Goal: Task Accomplishment & Management: Use online tool/utility

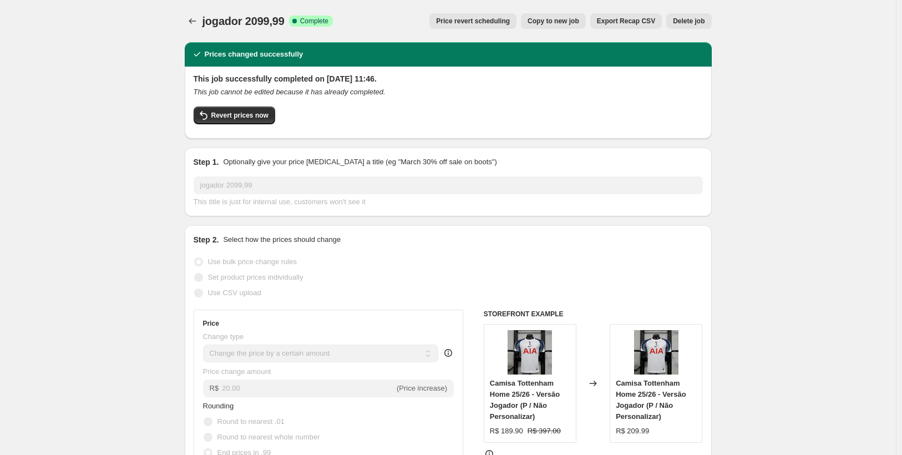
select select "by"
select select "collection"
click at [198, 25] on icon "Price change jobs" at bounding box center [192, 21] width 11 height 11
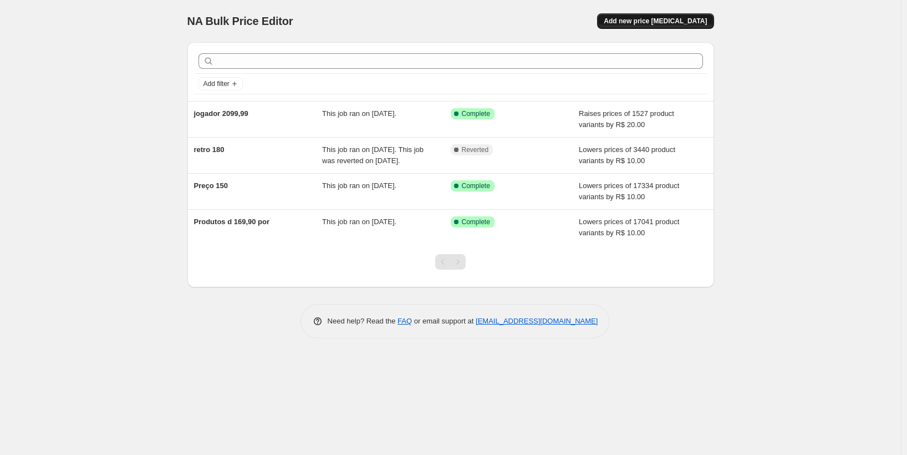
click at [641, 23] on span "Add new price [MEDICAL_DATA]" at bounding box center [655, 21] width 103 height 9
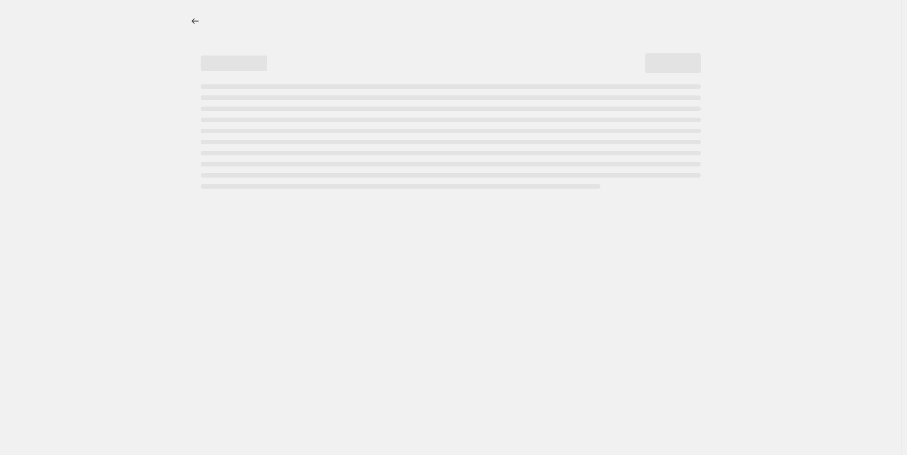
select select "percentage"
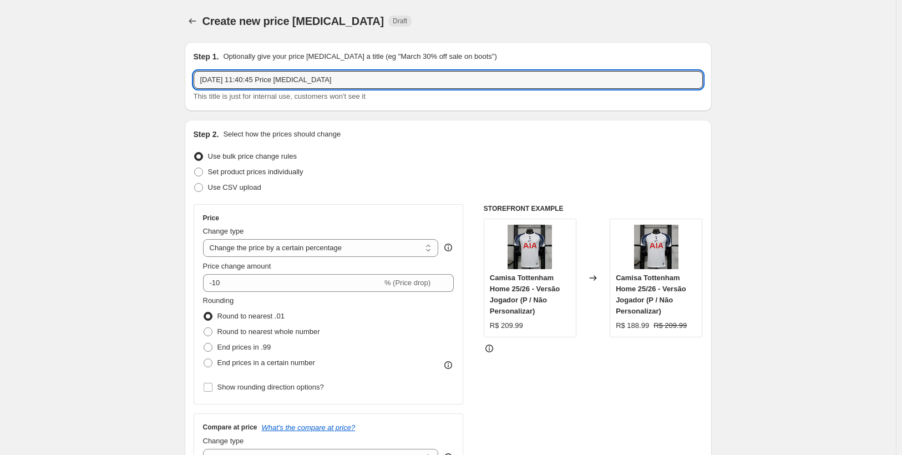
drag, startPoint x: 388, startPoint y: 83, endPoint x: 190, endPoint y: 83, distance: 198.0
click at [190, 83] on div "Step 1. Optionally give your price change job a title (eg "March 30% off sale o…" at bounding box center [448, 76] width 527 height 69
type input "adidas 179,99"
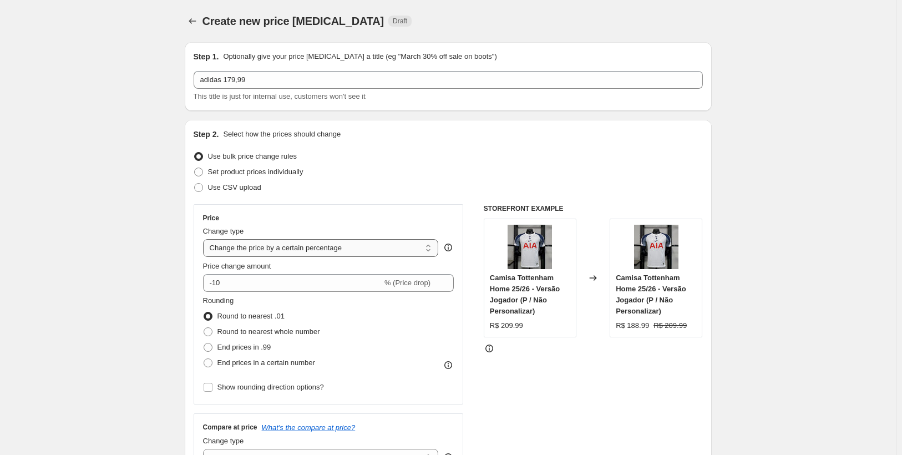
click at [292, 248] on select "Change the price to a certain amount Change the price by a certain amount Chang…" at bounding box center [321, 248] width 236 height 18
select select "to"
click at [205, 239] on select "Change the price to a certain amount Change the price by a certain amount Chang…" at bounding box center [321, 248] width 236 height 18
type input "80.00"
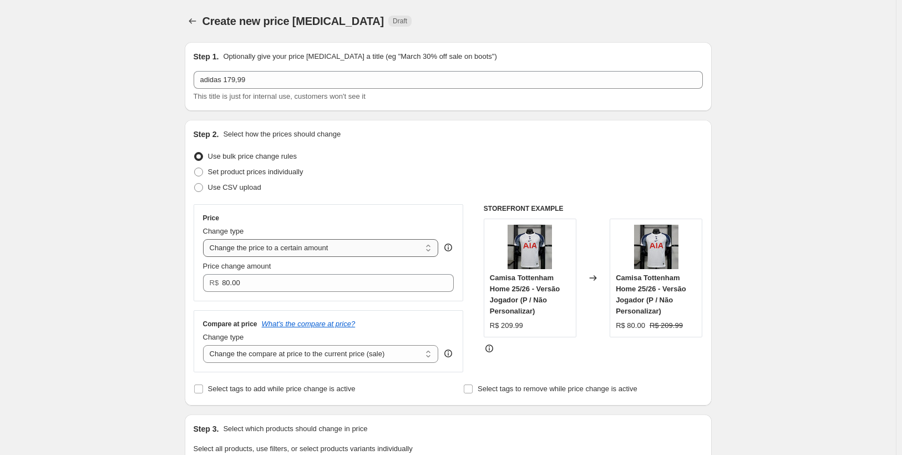
click at [302, 248] on select "Change the price to a certain amount Change the price by a certain amount Chang…" at bounding box center [321, 248] width 236 height 18
select select "by"
click at [205, 239] on select "Change the price to a certain amount Change the price by a certain amount Chang…" at bounding box center [321, 248] width 236 height 18
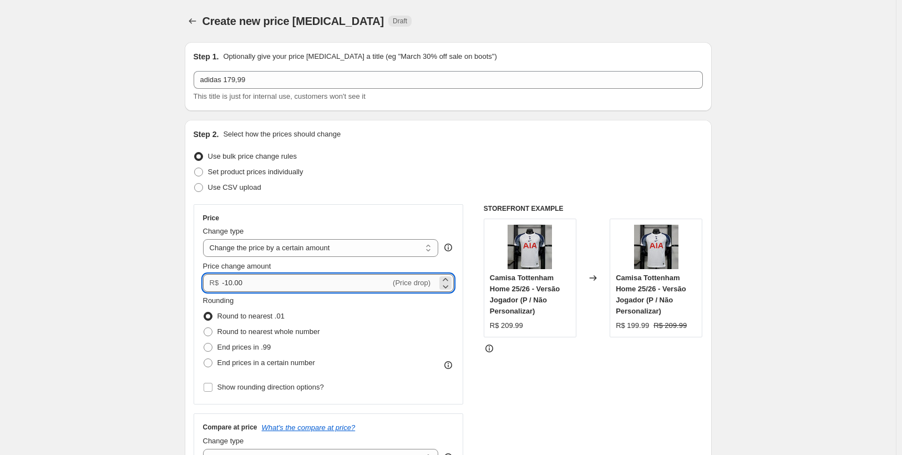
click at [291, 283] on input "-10.00" at bounding box center [306, 283] width 169 height 18
type input "-1"
click at [269, 286] on input "0.00" at bounding box center [329, 283] width 215 height 18
type input "0"
click at [231, 285] on input "30" at bounding box center [300, 283] width 156 height 18
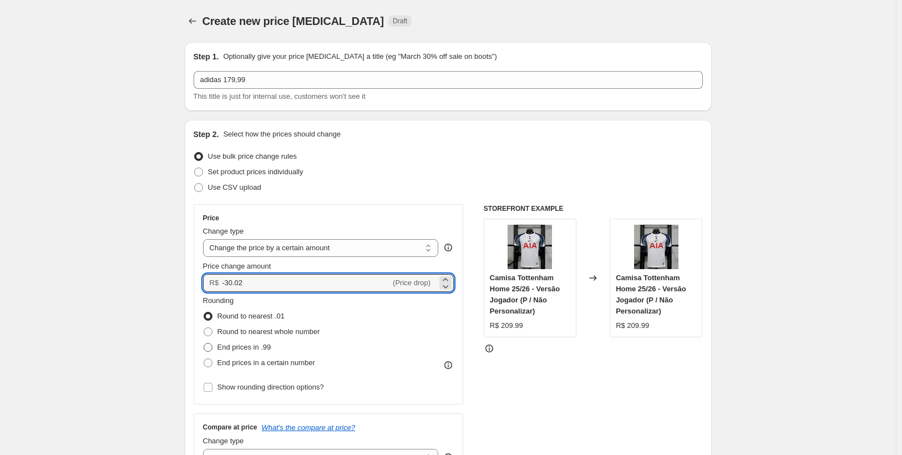
type input "-30.02"
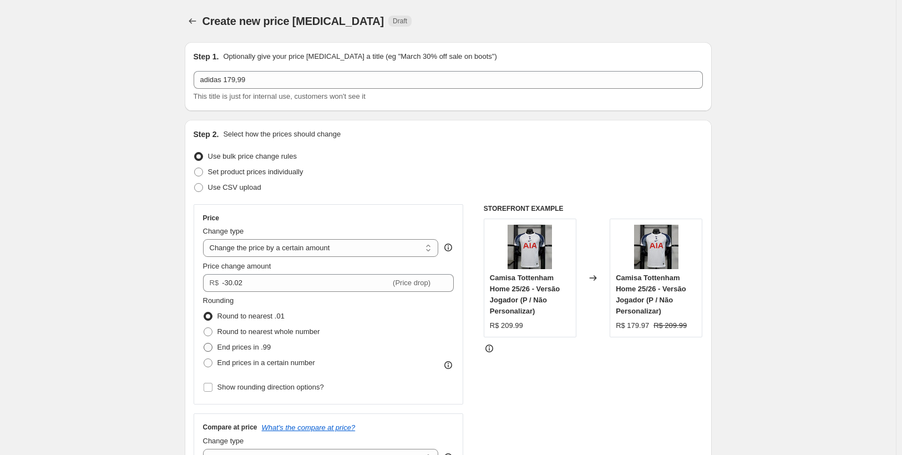
click at [213, 348] on span at bounding box center [208, 347] width 10 height 10
click at [204, 343] on input "End prices in .99" at bounding box center [204, 343] width 1 height 1
radio input "true"
click at [212, 388] on input "Show rounding direction options?" at bounding box center [208, 387] width 9 height 9
checkbox input "true"
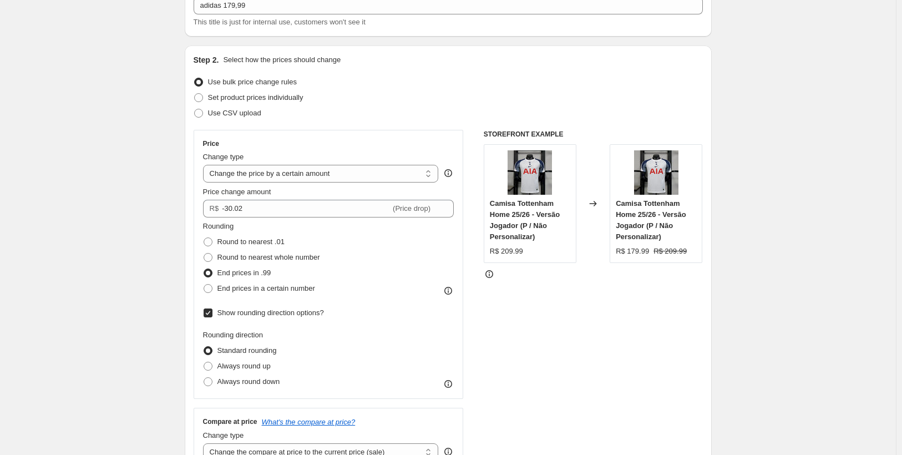
scroll to position [111, 0]
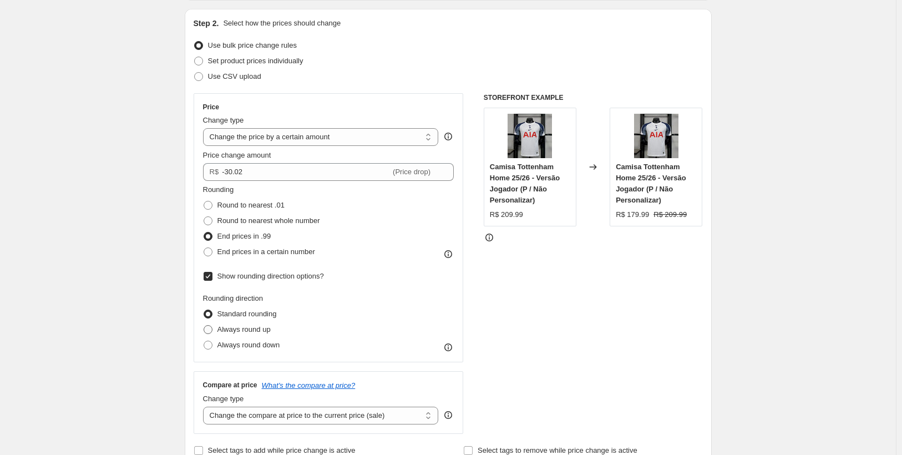
click at [209, 329] on span at bounding box center [208, 329] width 9 height 9
click at [204, 326] on input "Always round up" at bounding box center [204, 325] width 1 height 1
radio input "true"
click at [211, 315] on span at bounding box center [208, 313] width 9 height 9
click at [204, 310] on input "Standard rounding" at bounding box center [204, 309] width 1 height 1
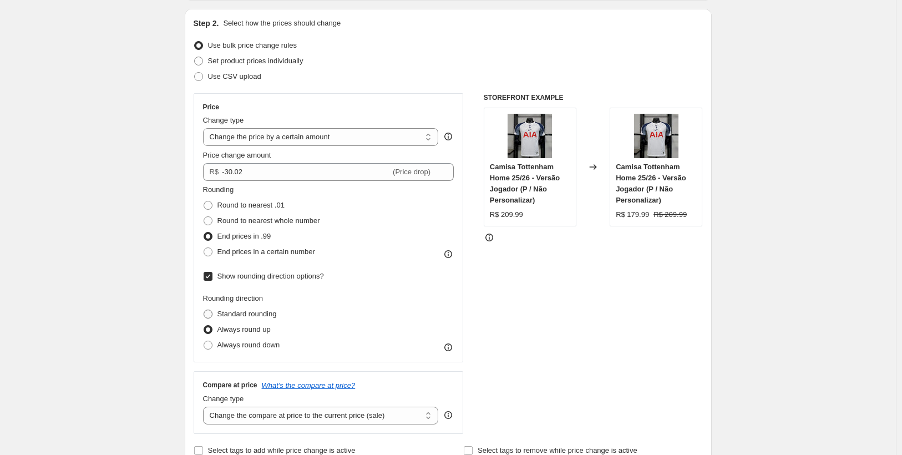
radio input "true"
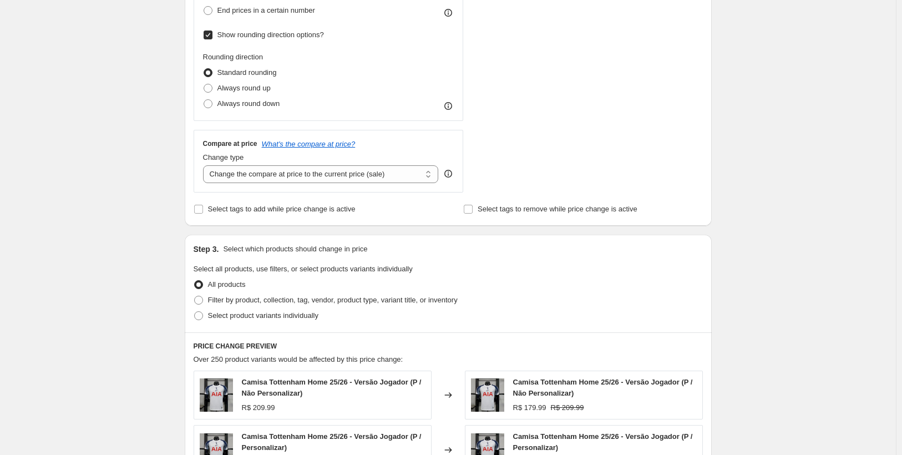
scroll to position [388, 0]
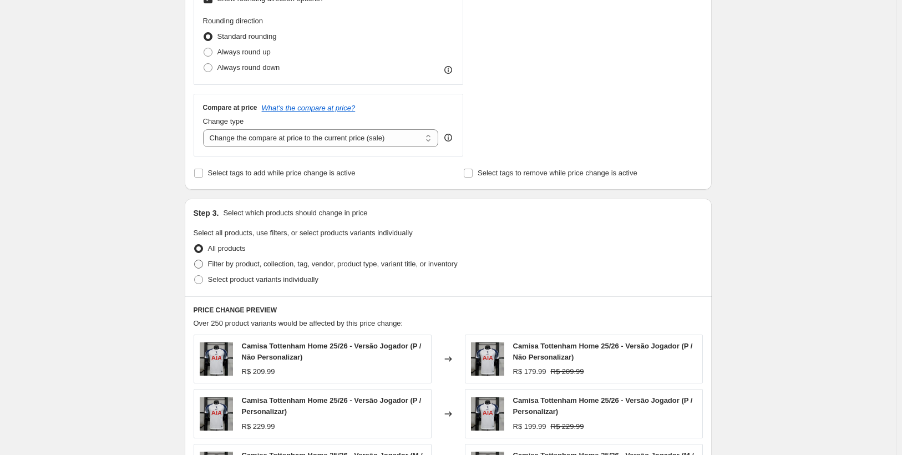
click at [202, 265] on span at bounding box center [198, 264] width 9 height 9
click at [195, 260] on input "Filter by product, collection, tag, vendor, product type, variant title, or inv…" at bounding box center [194, 260] width 1 height 1
radio input "true"
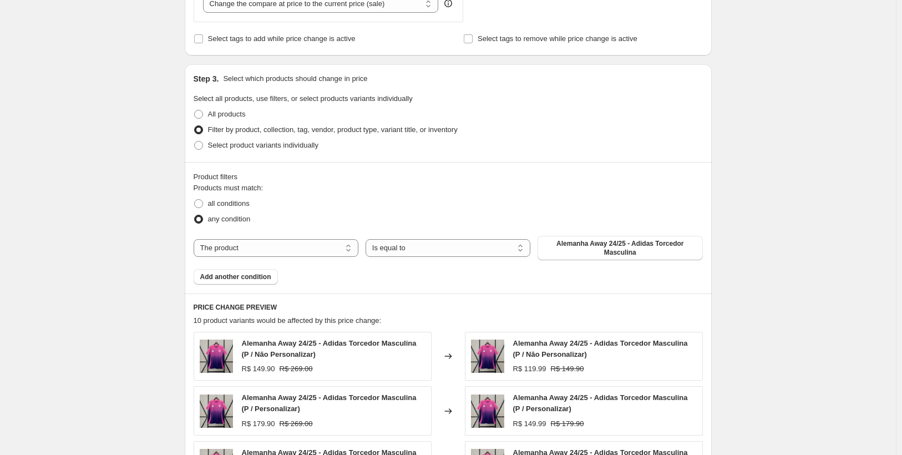
scroll to position [555, 0]
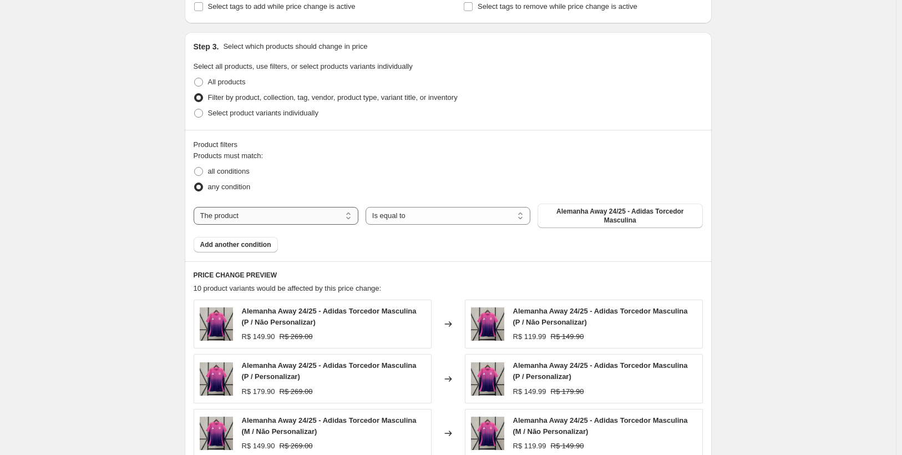
click at [272, 215] on select "The product The product's collection The product's tag The product's vendor The…" at bounding box center [276, 216] width 165 height 18
select select "collection"
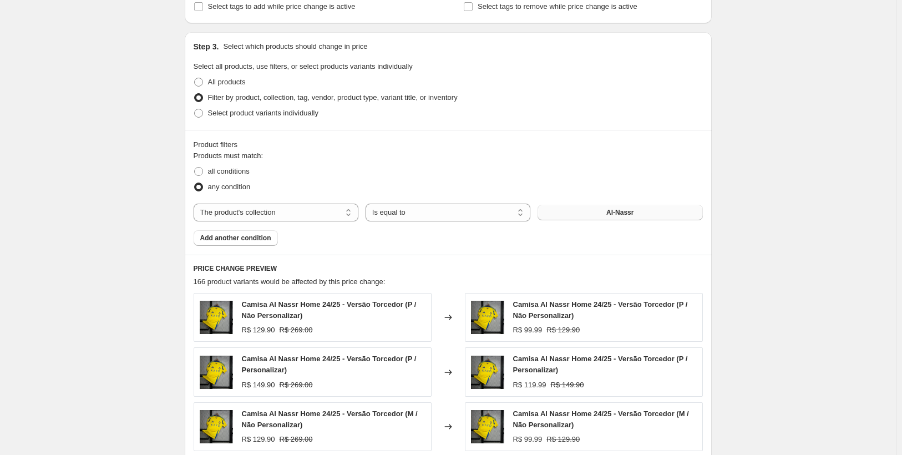
click at [631, 214] on span "Al-Nassr" at bounding box center [619, 212] width 27 height 9
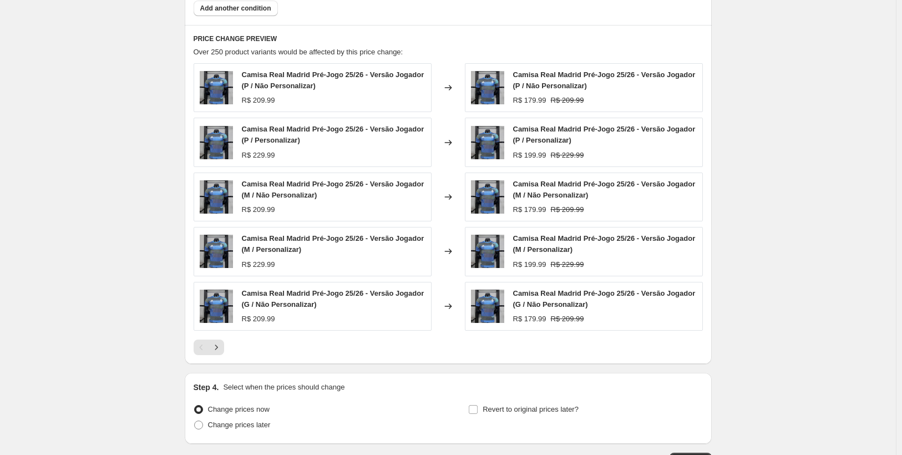
scroll to position [865, 0]
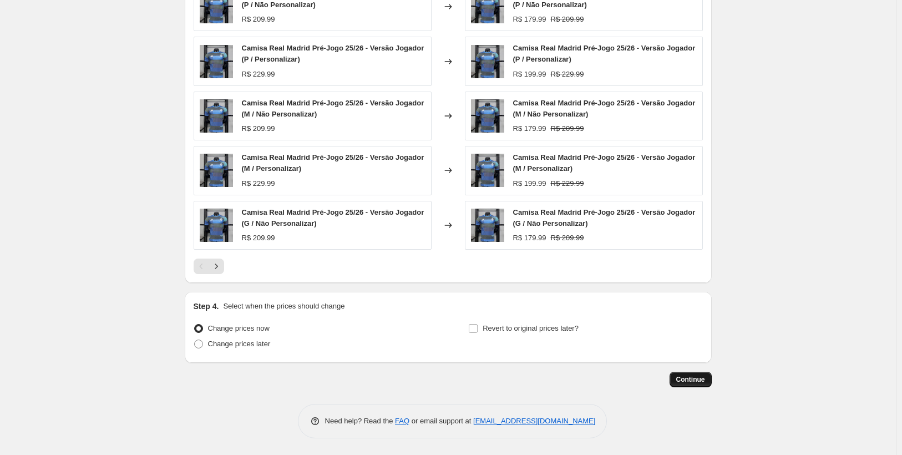
click at [687, 379] on span "Continue" at bounding box center [690, 379] width 29 height 9
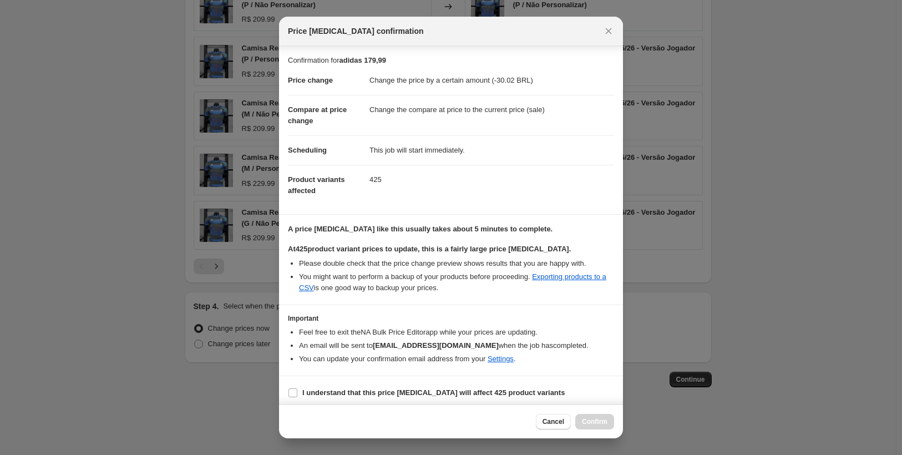
scroll to position [16, 0]
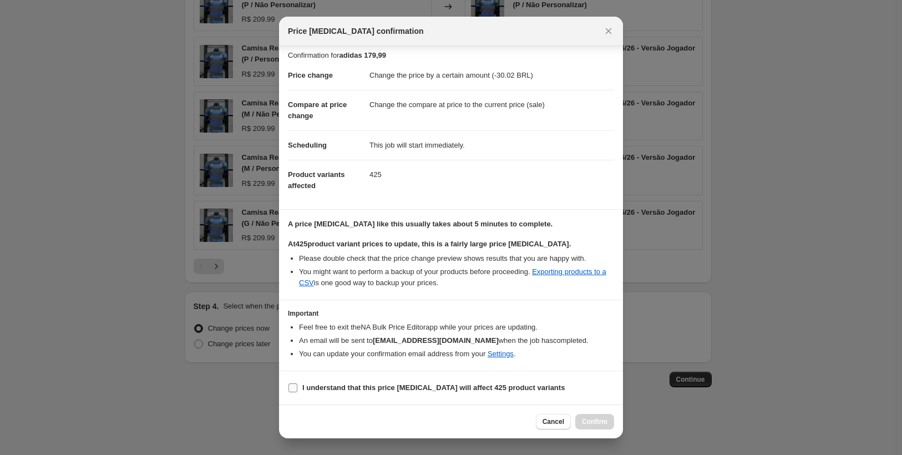
click at [293, 388] on input "I understand that this price change job will affect 425 product variants" at bounding box center [292, 387] width 9 height 9
checkbox input "true"
click at [594, 422] on span "Confirm" at bounding box center [595, 421] width 26 height 9
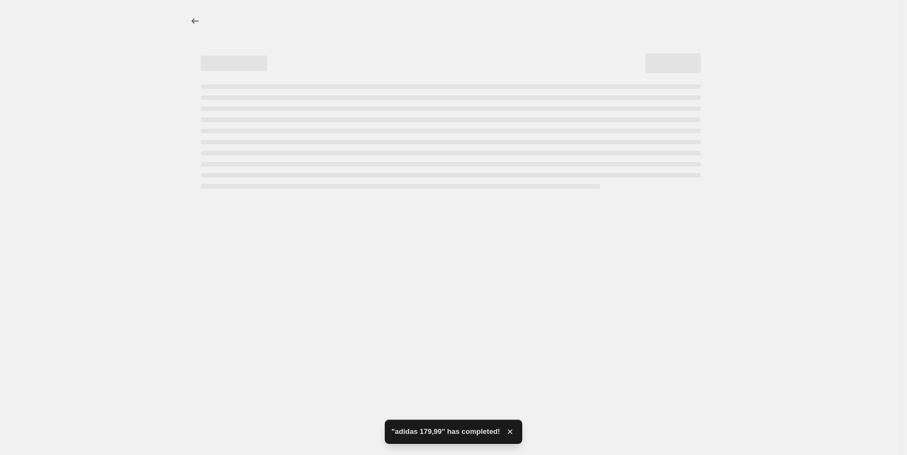
select select "by"
select select "collection"
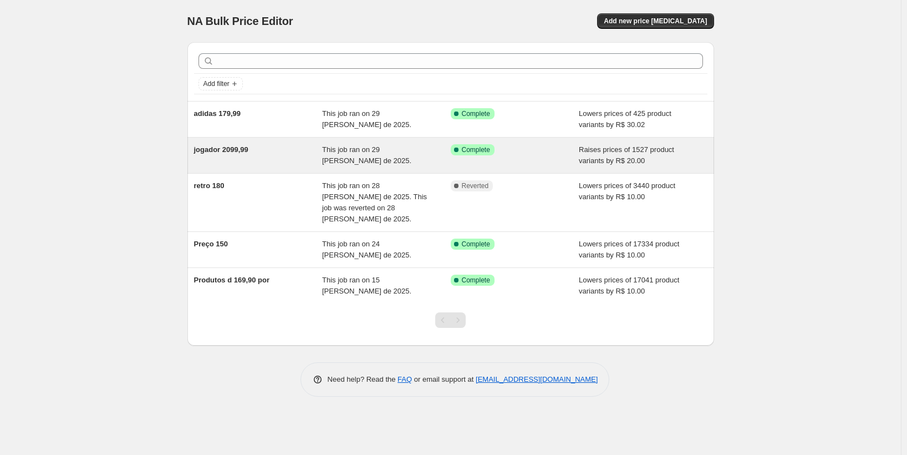
click at [379, 154] on span "This job ran on 29 [PERSON_NAME] de 2025." at bounding box center [366, 154] width 89 height 19
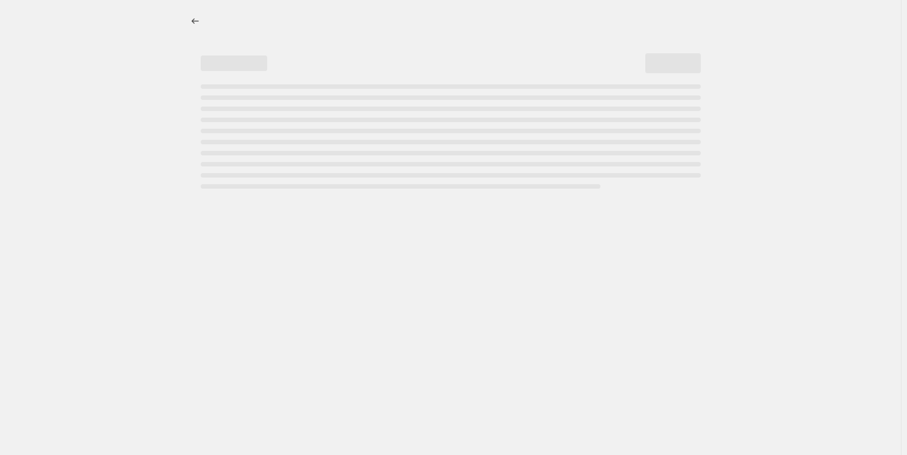
select select "by"
select select "collection"
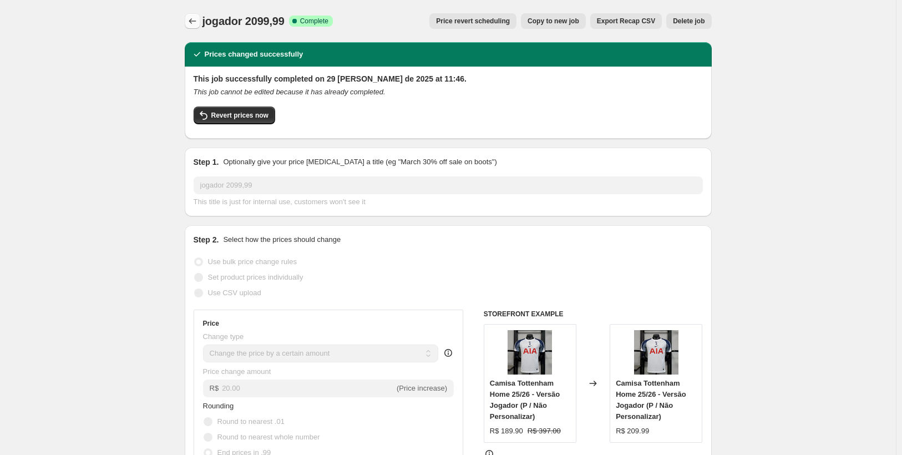
click at [194, 25] on icon "Price change jobs" at bounding box center [192, 21] width 11 height 11
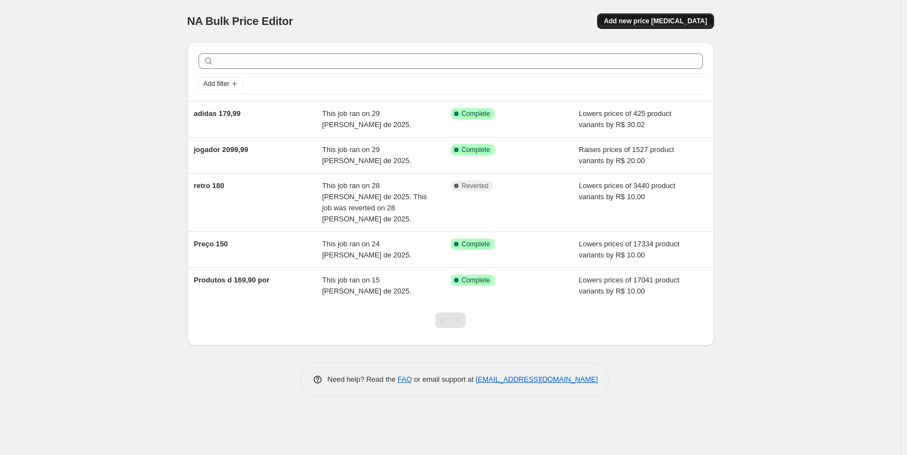
click at [677, 20] on span "Add new price [MEDICAL_DATA]" at bounding box center [655, 21] width 103 height 9
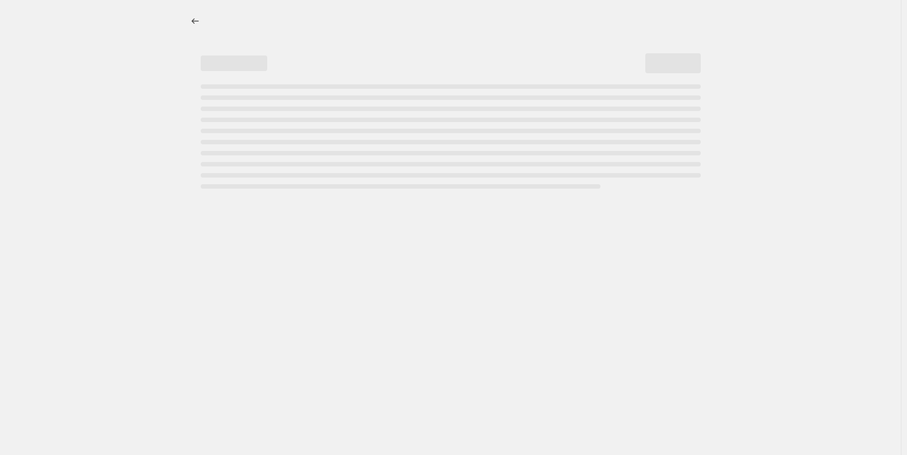
select select "percentage"
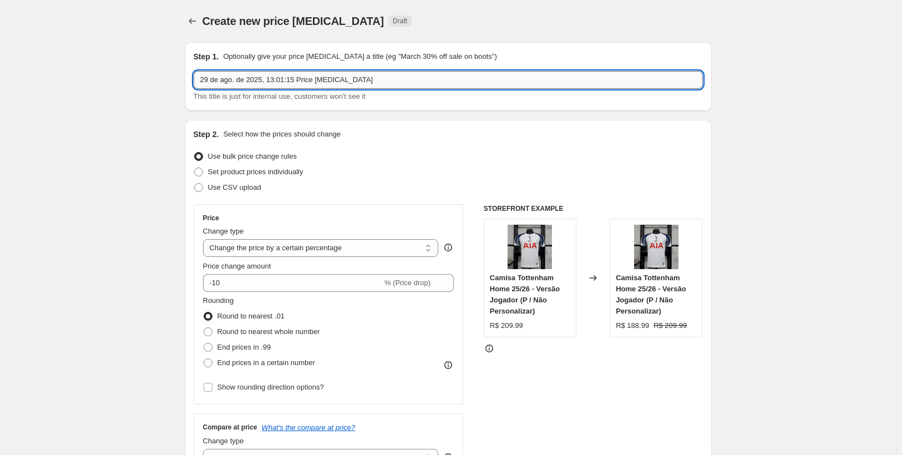
click at [389, 78] on input "29 de ago. de 2025, 13:01:15 Price [MEDICAL_DATA]" at bounding box center [448, 80] width 509 height 18
drag, startPoint x: 388, startPoint y: 78, endPoint x: 352, endPoint y: 79, distance: 36.6
click at [380, 79] on input "29 de ago. de 2025, 13:01:15 Price [MEDICAL_DATA]" at bounding box center [448, 80] width 509 height 18
click at [345, 79] on input "29 de ago. de 2025, 13:01:15 Price [MEDICAL_DATA]" at bounding box center [448, 80] width 509 height 18
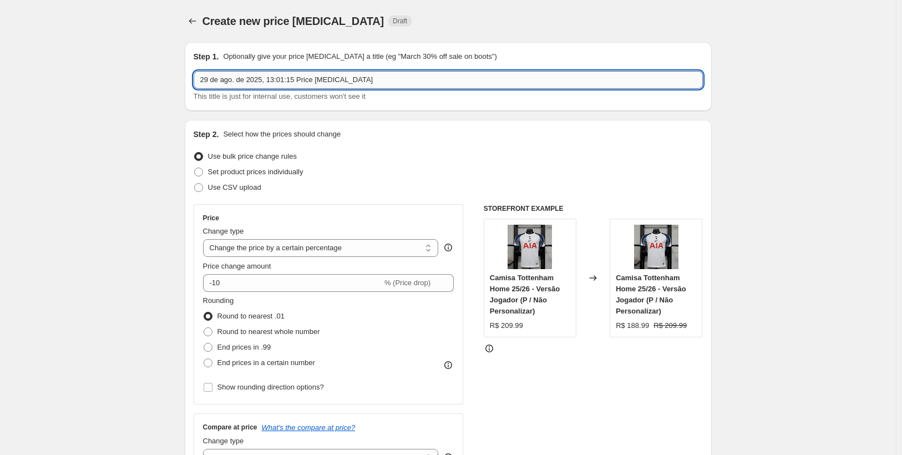
click at [345, 80] on input "29 de ago. de 2025, 13:01:15 Price [MEDICAL_DATA]" at bounding box center [448, 80] width 509 height 18
type input "j"
click at [288, 77] on input "jogador 1" at bounding box center [448, 80] width 509 height 18
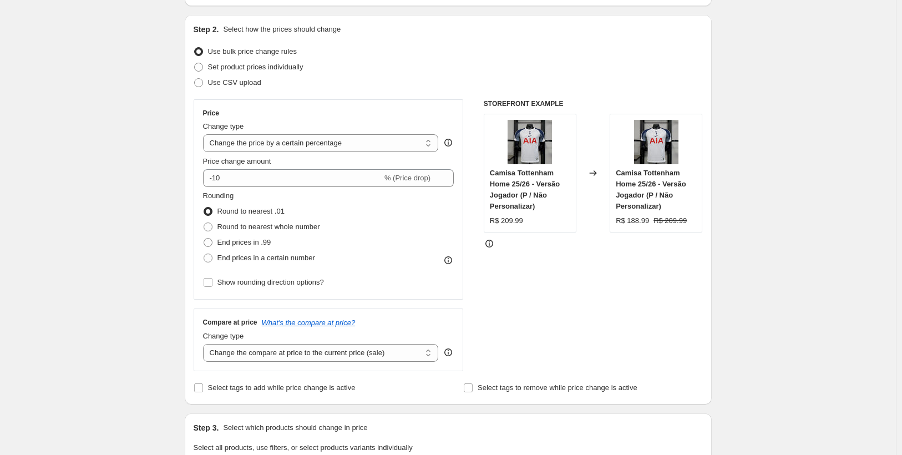
scroll to position [111, 0]
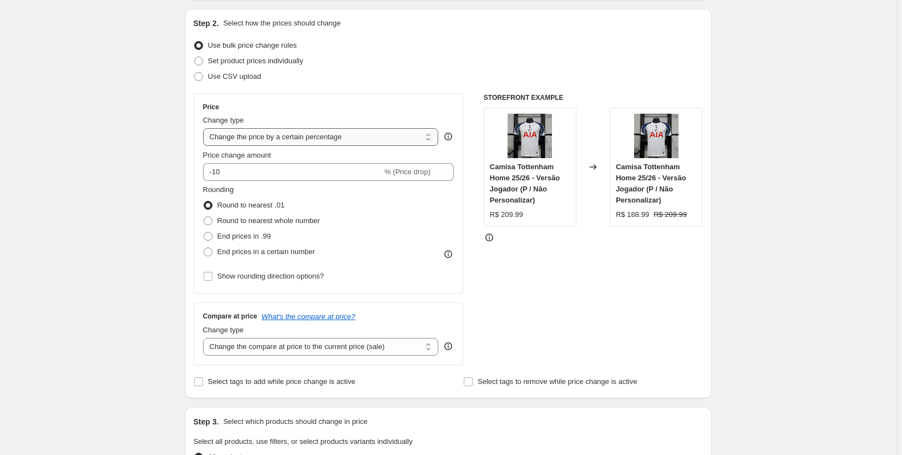
type input "jogador 179,99"
click at [290, 134] on select "Change the price to a certain amount Change the price by a certain amount Chang…" at bounding box center [321, 137] width 236 height 18
select select "by"
click at [205, 128] on select "Change the price to a certain amount Change the price by a certain amount Chang…" at bounding box center [321, 137] width 236 height 18
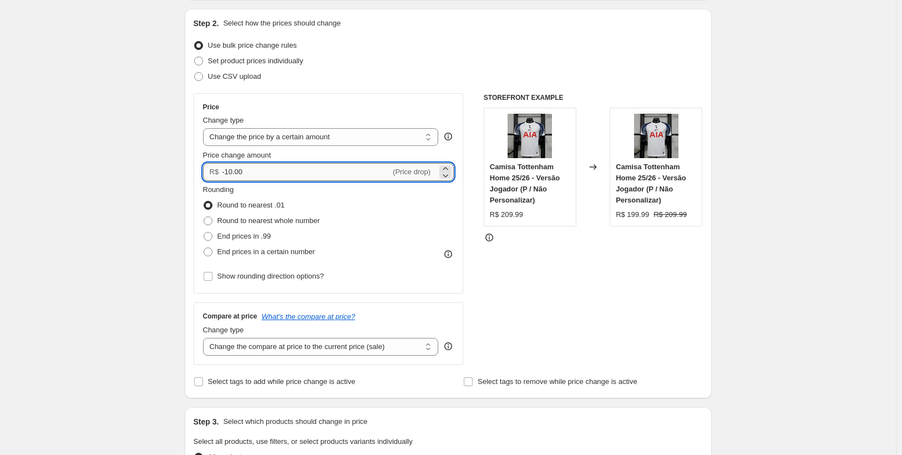
drag, startPoint x: 302, startPoint y: 176, endPoint x: 282, endPoint y: 175, distance: 20.0
click at [299, 176] on input "-10.00" at bounding box center [306, 172] width 169 height 18
type input "-1"
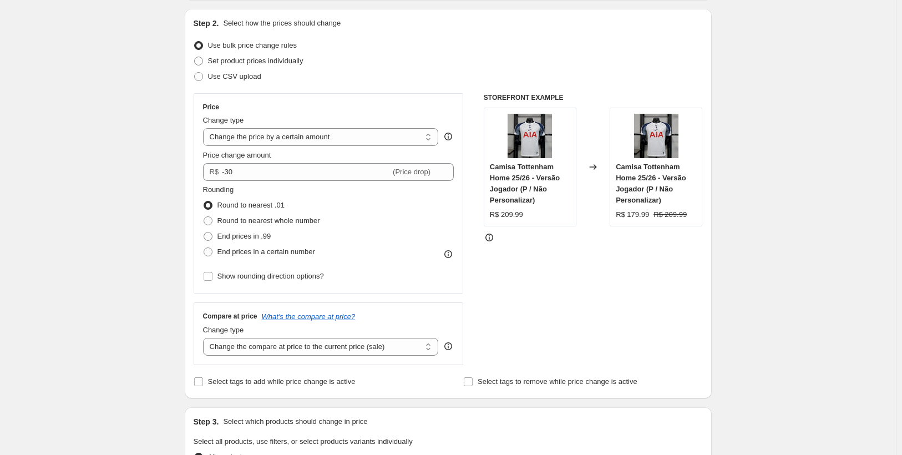
type input "-30.00"
click at [276, 136] on select "Change the price to a certain amount Change the price by a certain amount Chang…" at bounding box center [321, 137] width 236 height 18
click at [205, 128] on select "Change the price to a certain amount Change the price by a certain amount Chang…" at bounding box center [321, 137] width 236 height 18
click at [212, 234] on span at bounding box center [208, 236] width 9 height 9
click at [204, 232] on input "End prices in .99" at bounding box center [204, 232] width 1 height 1
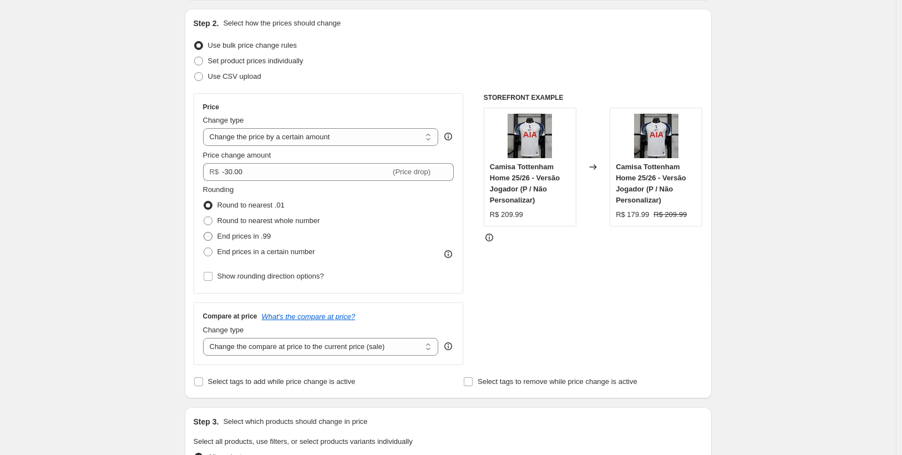
radio input "true"
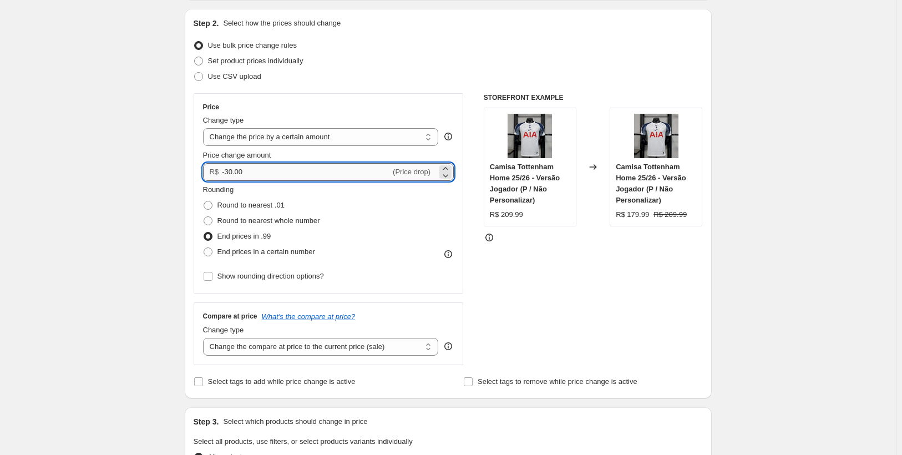
click at [293, 175] on input "-30.00" at bounding box center [306, 172] width 169 height 18
type input "-3"
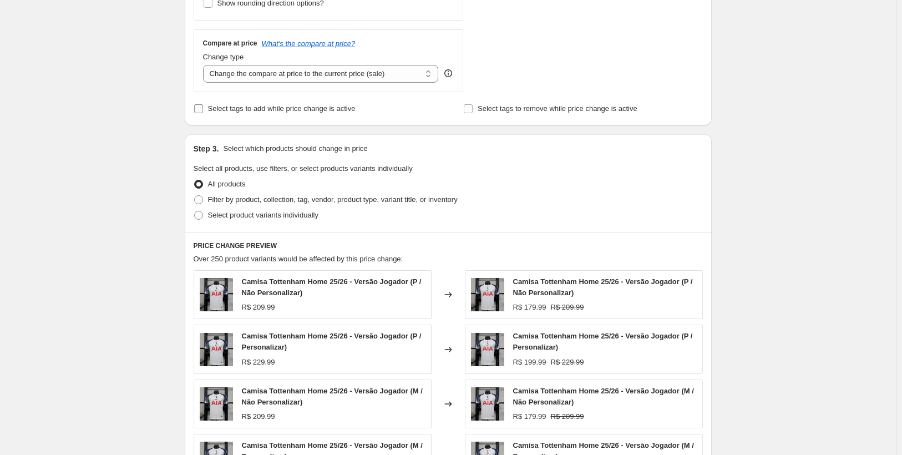
scroll to position [388, 0]
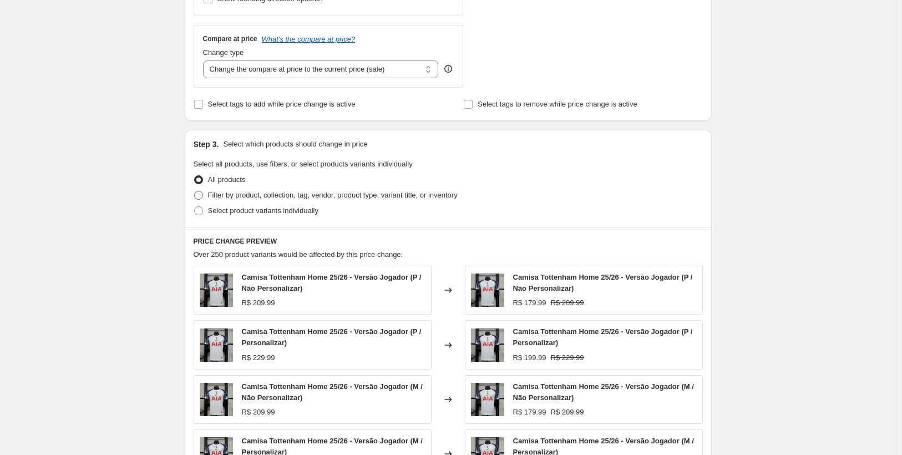
type input "-30.00"
click at [203, 195] on span at bounding box center [198, 195] width 9 height 9
click at [195, 191] on input "Filter by product, collection, tag, vendor, product type, variant title, or inv…" at bounding box center [194, 191] width 1 height 1
radio input "true"
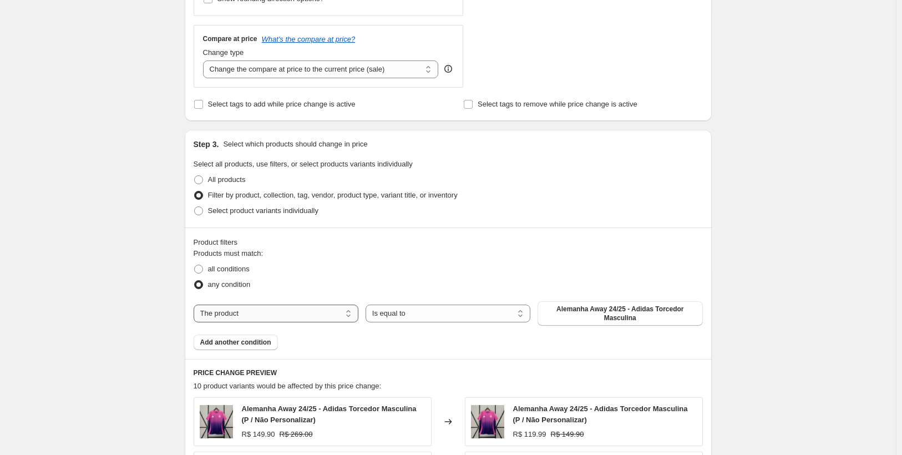
click at [293, 306] on select "The product The product's collection The product's tag The product's vendor The…" at bounding box center [276, 314] width 165 height 18
select select "collection"
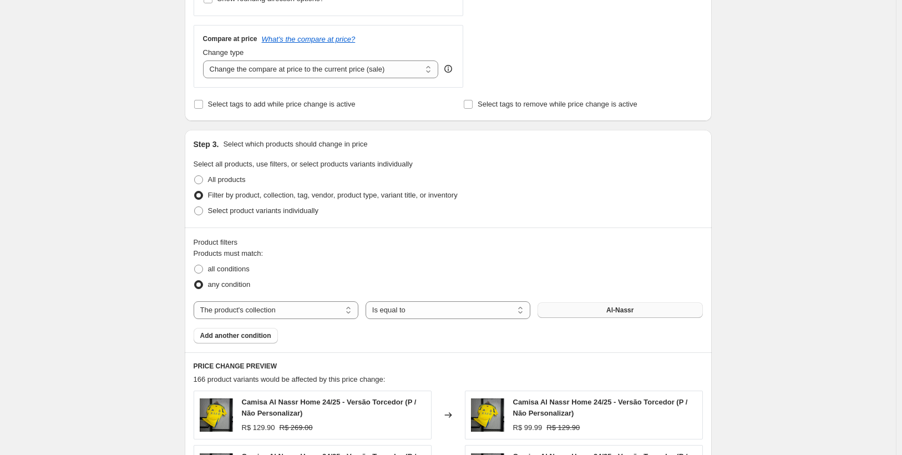
click at [607, 312] on button "Al-Nassr" at bounding box center [619, 310] width 165 height 16
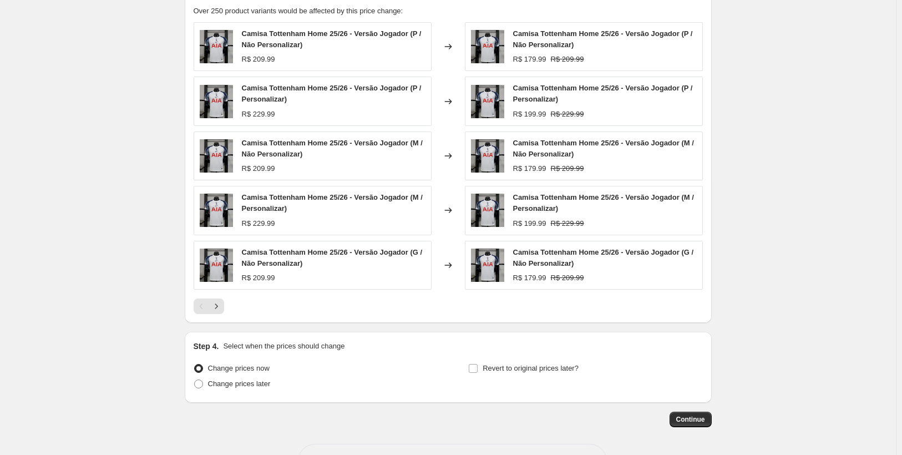
scroll to position [796, 0]
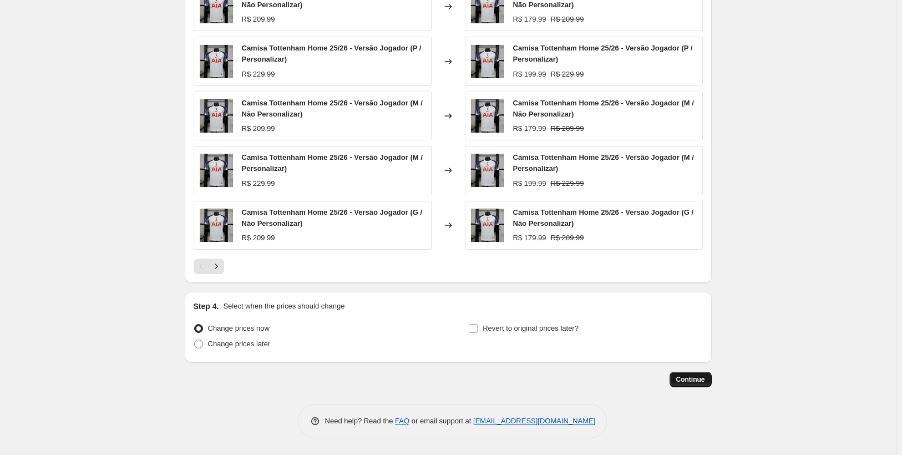
click at [684, 379] on span "Continue" at bounding box center [690, 379] width 29 height 9
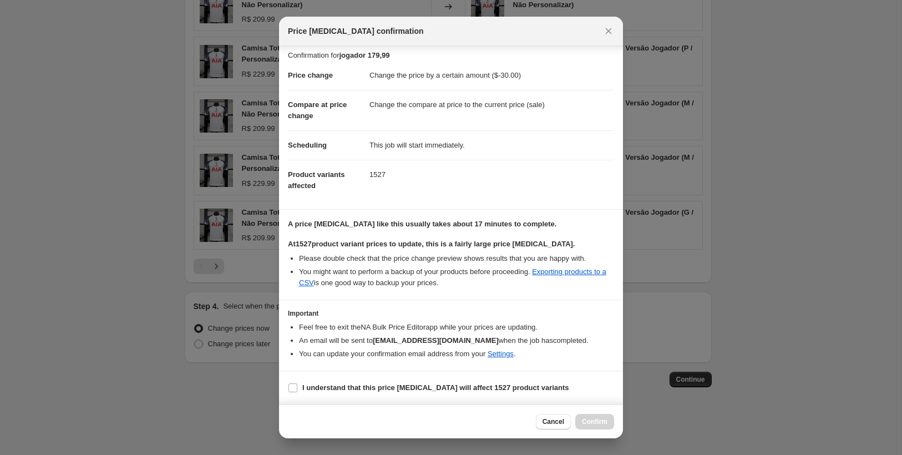
scroll to position [16, 0]
click at [290, 387] on input "I understand that this price [MEDICAL_DATA] will affect 1527 product variants" at bounding box center [292, 387] width 9 height 9
checkbox input "true"
click at [593, 421] on span "Confirm" at bounding box center [595, 421] width 26 height 9
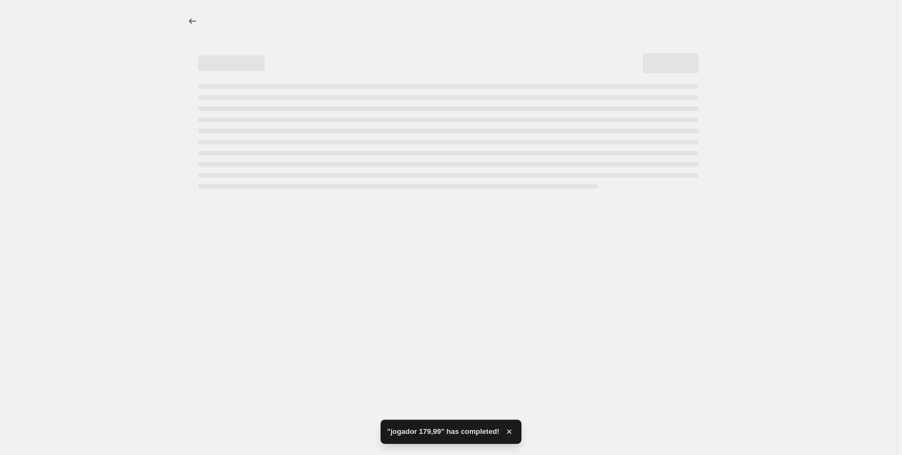
select select "by"
select select "collection"
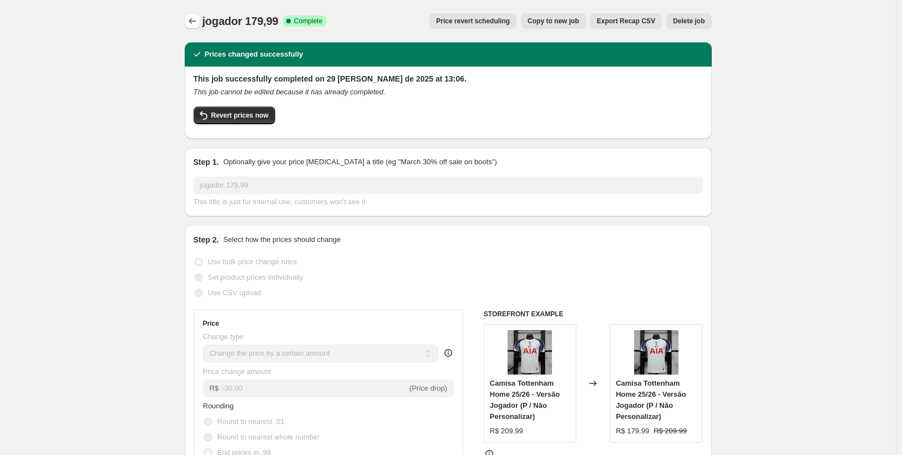
click at [193, 23] on icon "Price change jobs" at bounding box center [192, 21] width 11 height 11
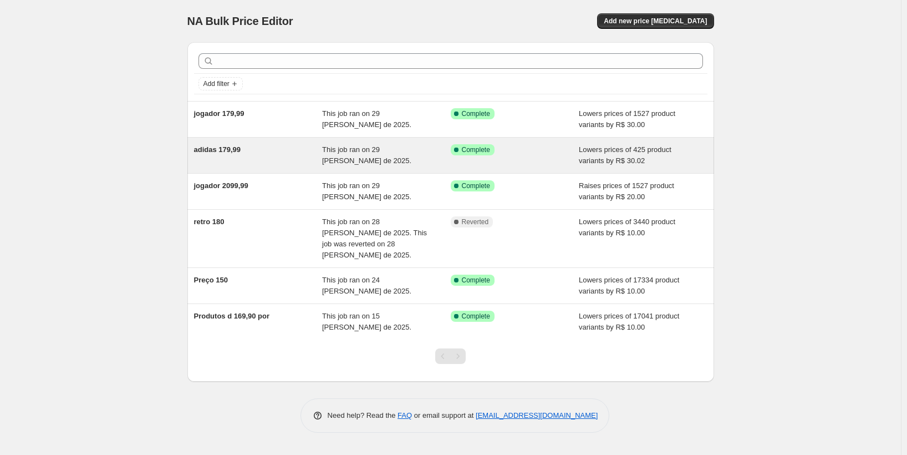
click at [278, 157] on div "adidas 179,99" at bounding box center [258, 155] width 129 height 22
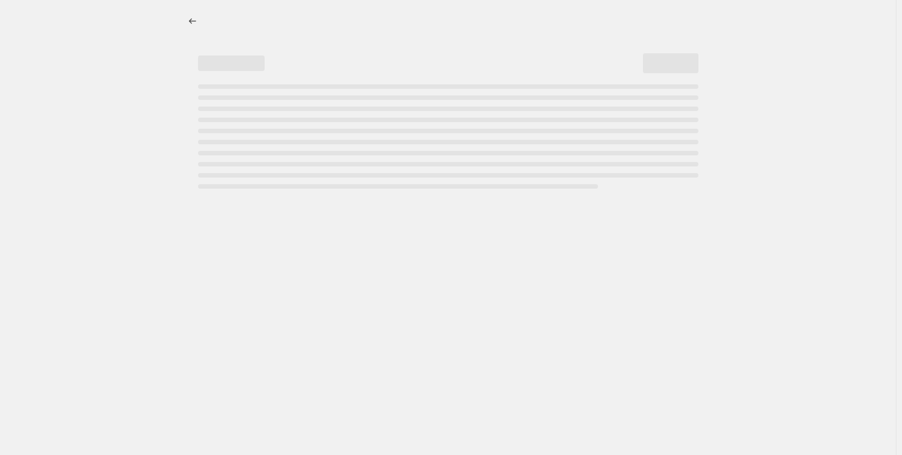
select select "by"
select select "collection"
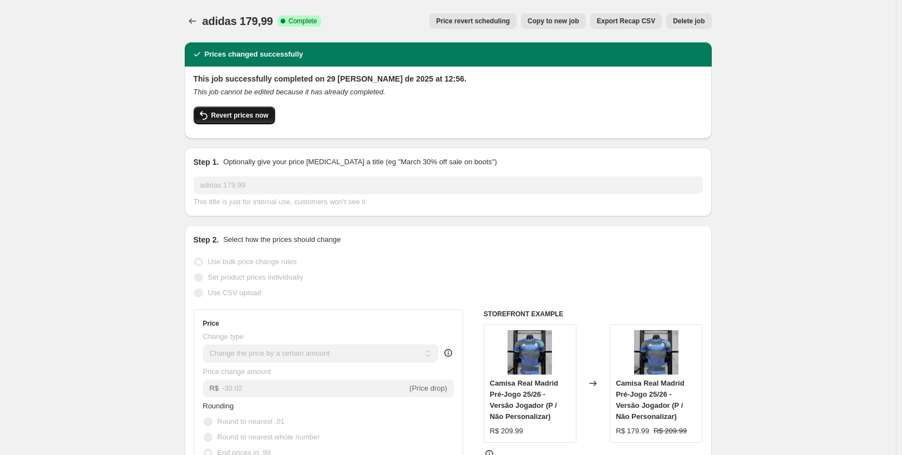
click at [232, 115] on span "Revert prices now" at bounding box center [239, 115] width 57 height 9
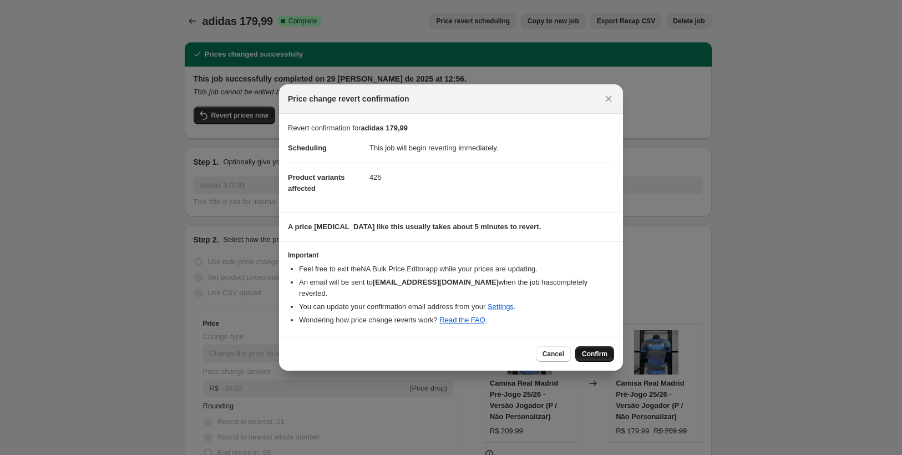
click at [594, 349] on span "Confirm" at bounding box center [595, 353] width 26 height 9
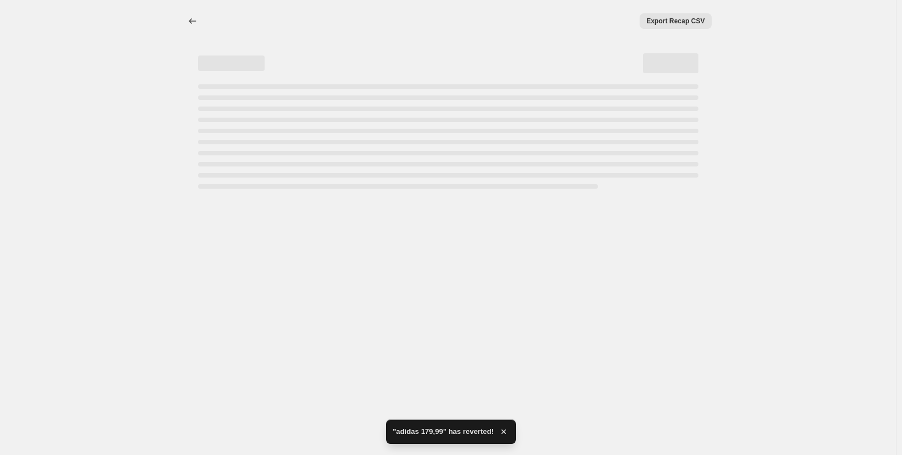
select select "by"
select select "collection"
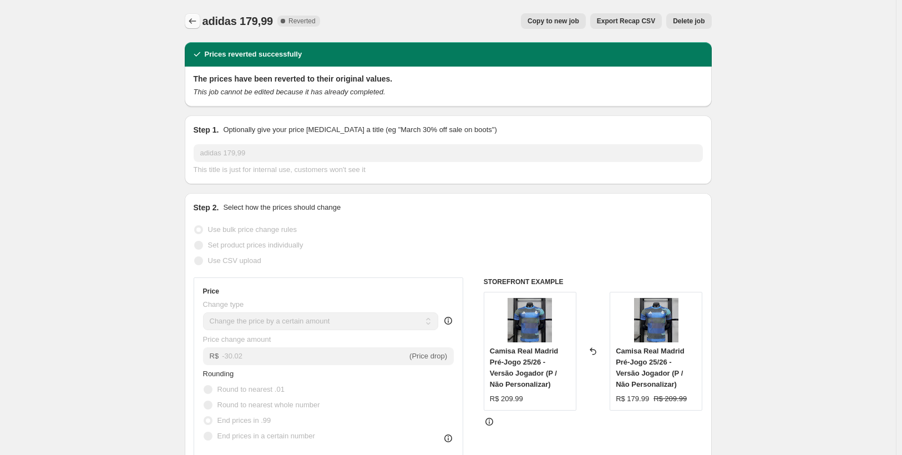
click at [189, 22] on button "Price change jobs" at bounding box center [193, 21] width 16 height 16
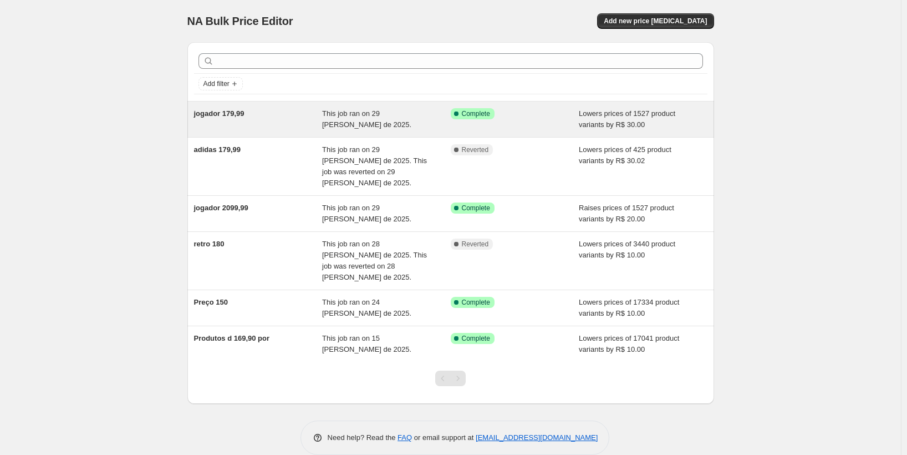
click at [354, 121] on div "This job ran on 29 [PERSON_NAME] de 2025." at bounding box center [386, 119] width 129 height 22
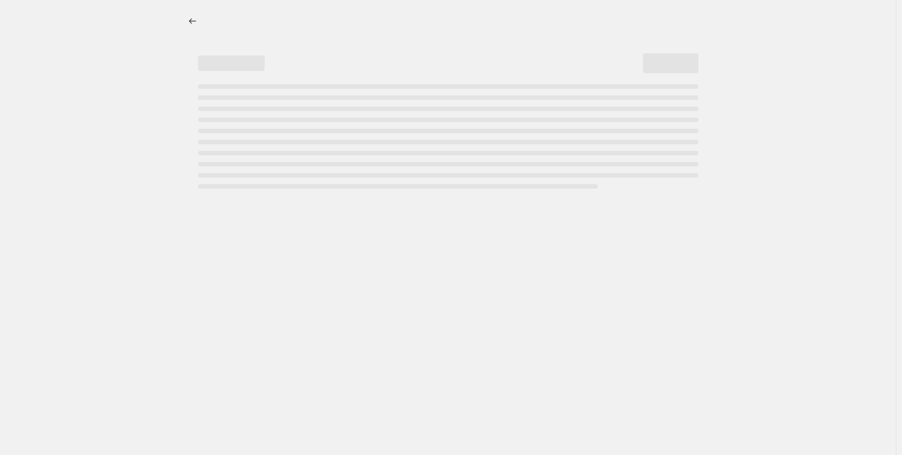
select select "by"
select select "collection"
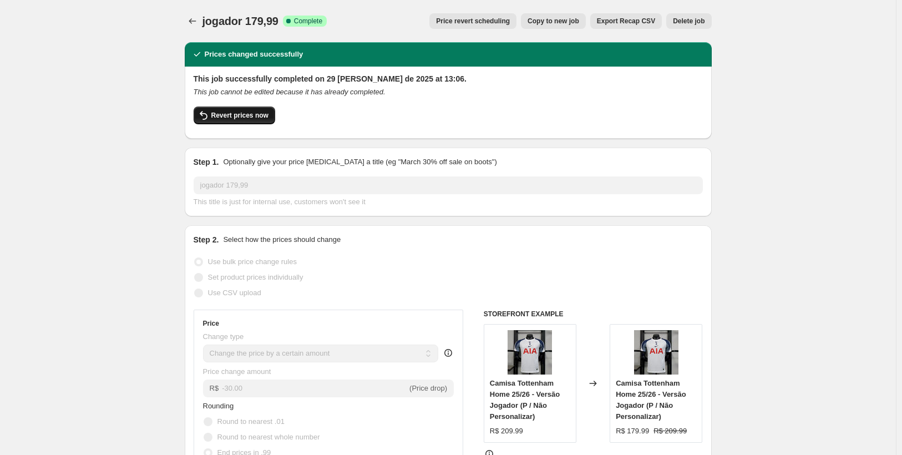
click at [250, 114] on span "Revert prices now" at bounding box center [239, 115] width 57 height 9
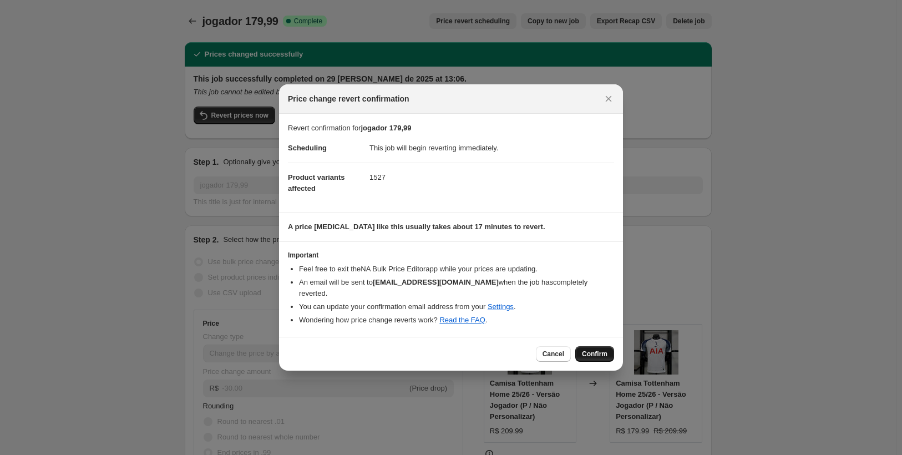
click at [597, 349] on span "Confirm" at bounding box center [595, 353] width 26 height 9
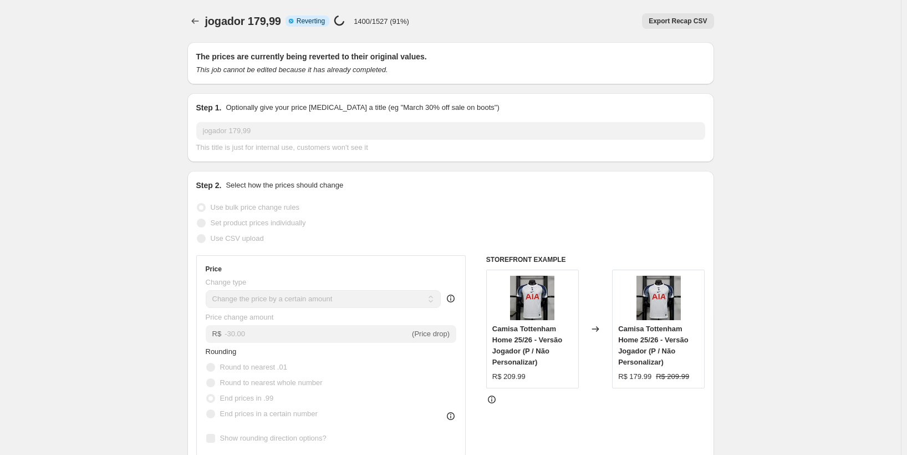
select select "by"
select select "collection"
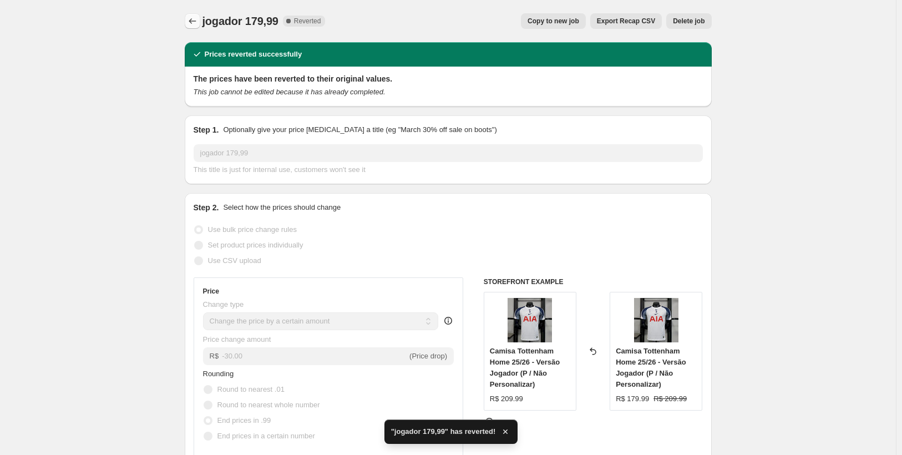
click at [198, 21] on icon "Price change jobs" at bounding box center [192, 21] width 11 height 11
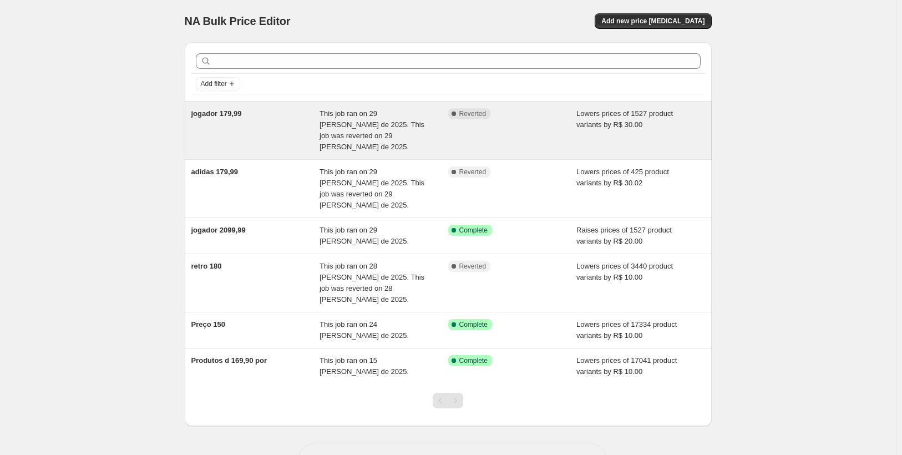
click at [400, 126] on span "This job ran on 29 [PERSON_NAME] de 2025. This job was reverted on 29 [PERSON_N…" at bounding box center [371, 130] width 105 height 42
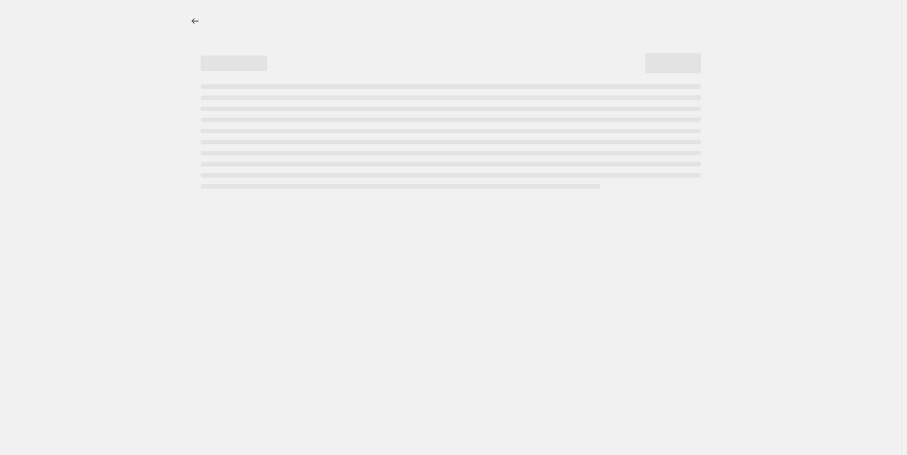
select select "by"
select select "collection"
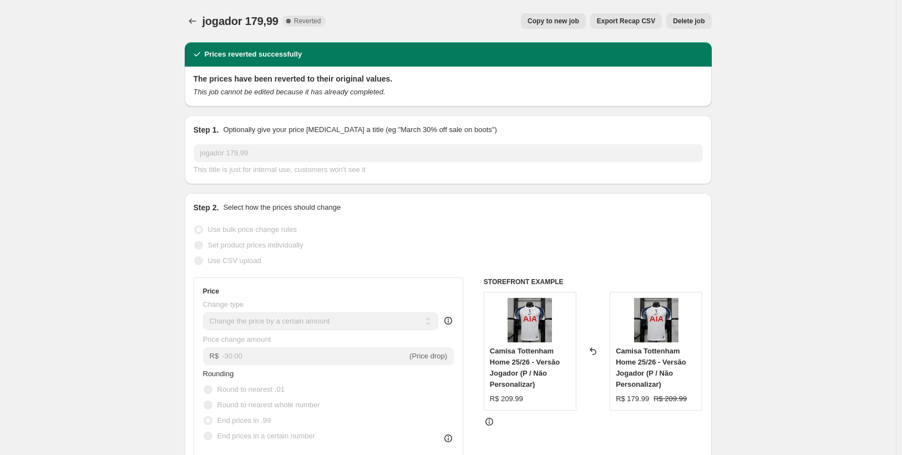
click at [688, 19] on span "Delete job" at bounding box center [689, 21] width 32 height 9
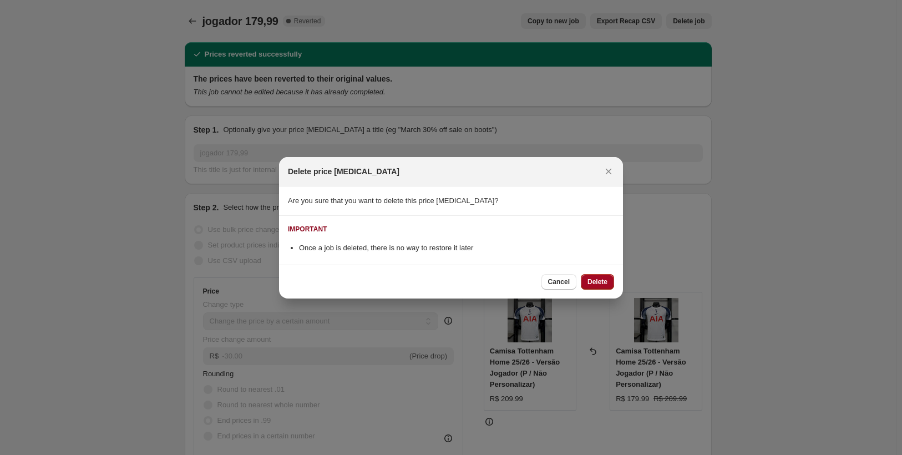
click at [595, 288] on button "Delete" at bounding box center [597, 282] width 33 height 16
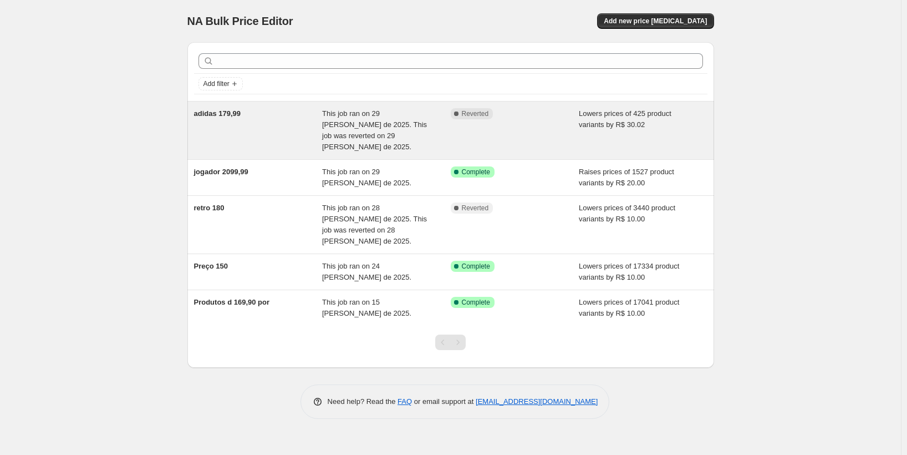
click at [631, 120] on span "Lowers prices of 425 product variants by R$ 30.02" at bounding box center [625, 118] width 93 height 19
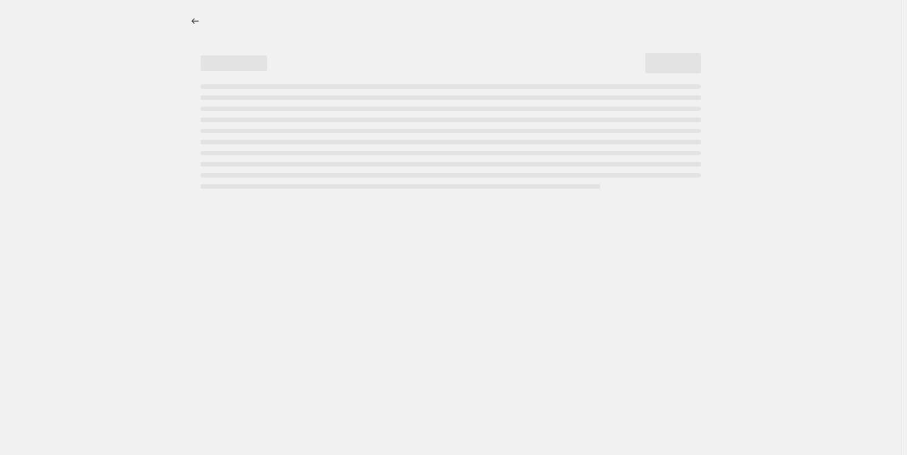
select select "by"
select select "collection"
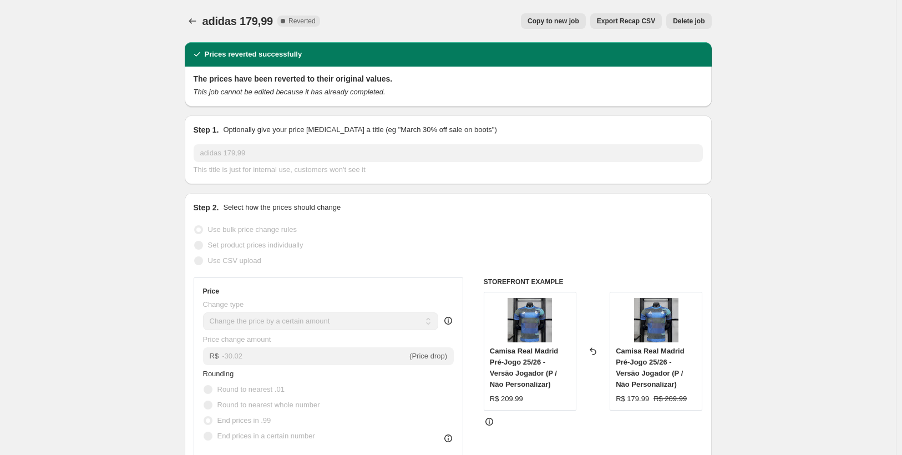
click at [689, 18] on span "Delete job" at bounding box center [689, 21] width 32 height 9
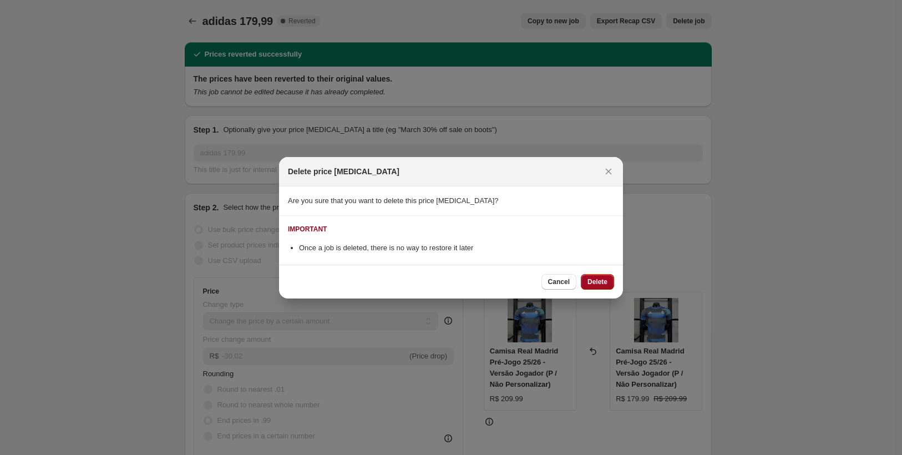
click at [593, 282] on span "Delete" at bounding box center [597, 281] width 20 height 9
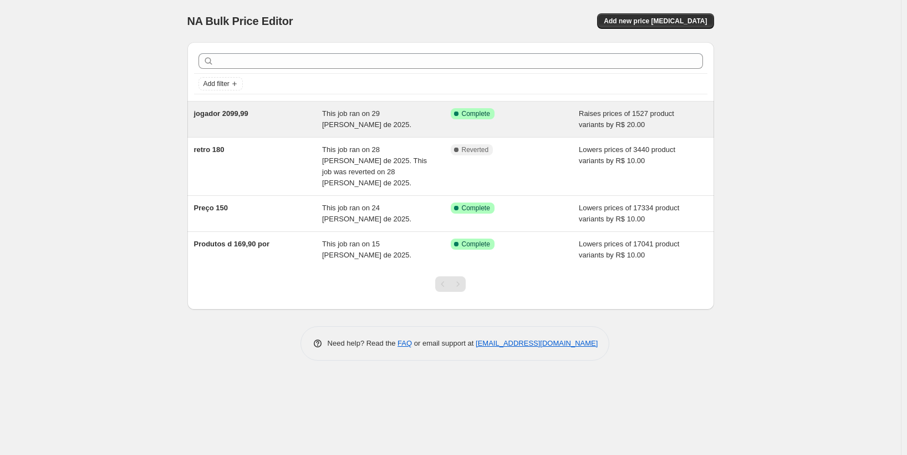
click at [358, 125] on div "This job ran on 29 [PERSON_NAME] de 2025." at bounding box center [386, 119] width 129 height 22
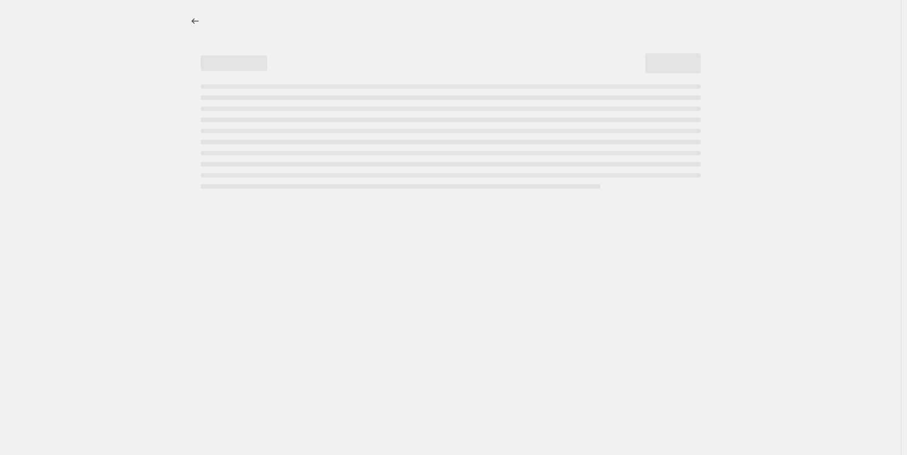
select select "by"
select select "collection"
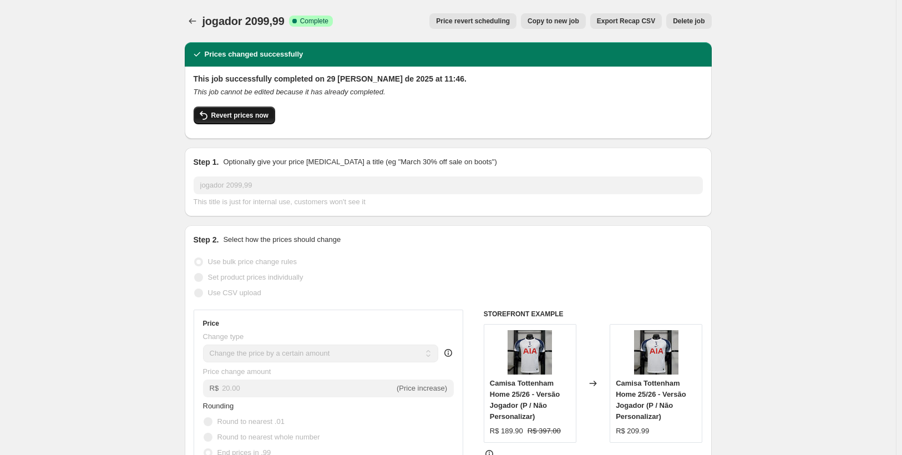
click at [253, 114] on span "Revert prices now" at bounding box center [239, 115] width 57 height 9
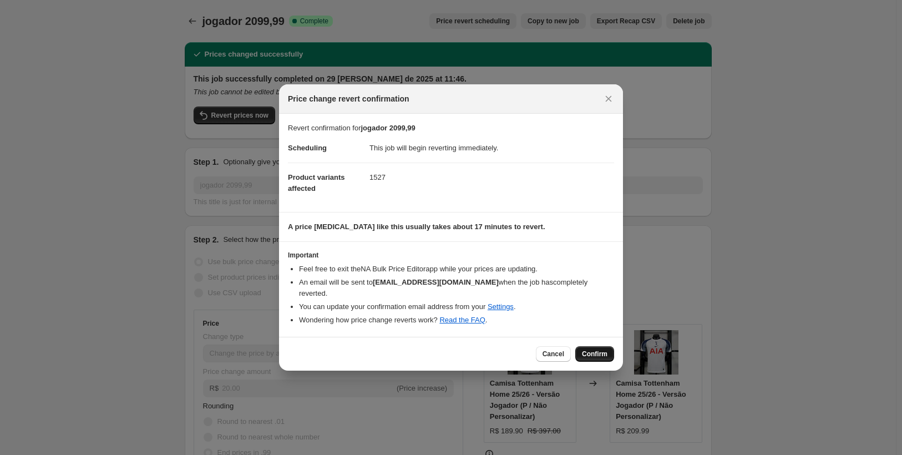
click at [593, 349] on span "Confirm" at bounding box center [595, 353] width 26 height 9
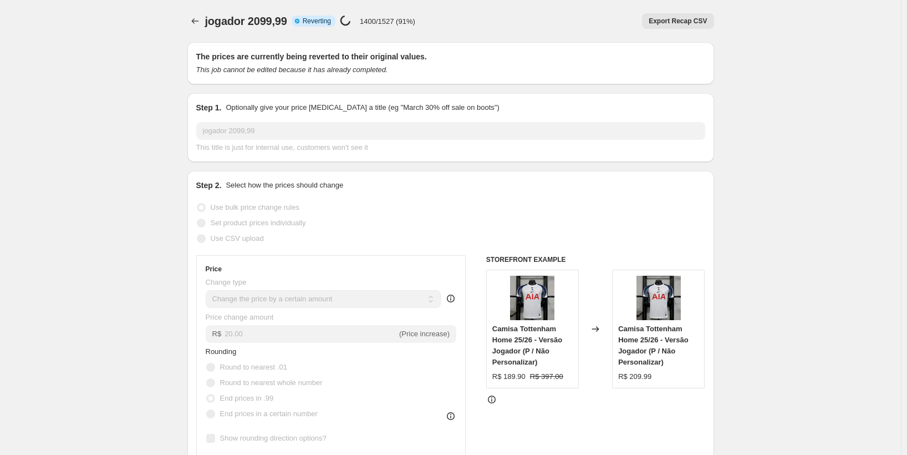
select select "by"
select select "collection"
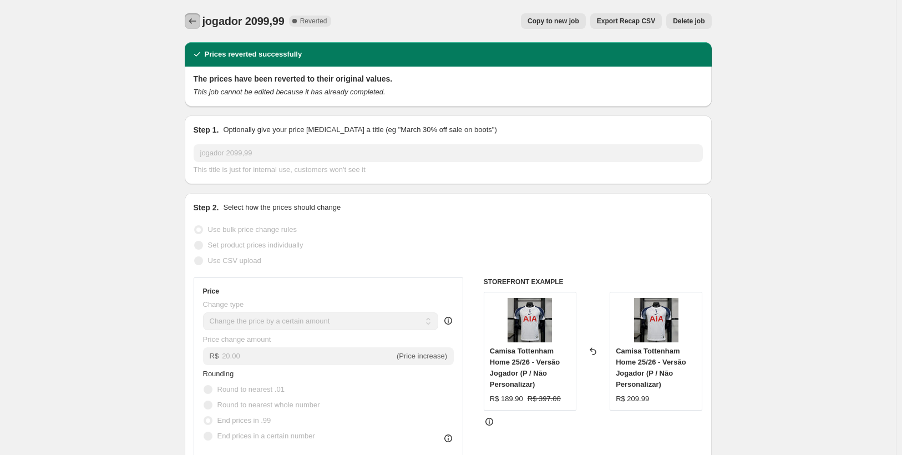
click at [197, 23] on icon "Price change jobs" at bounding box center [192, 21] width 11 height 11
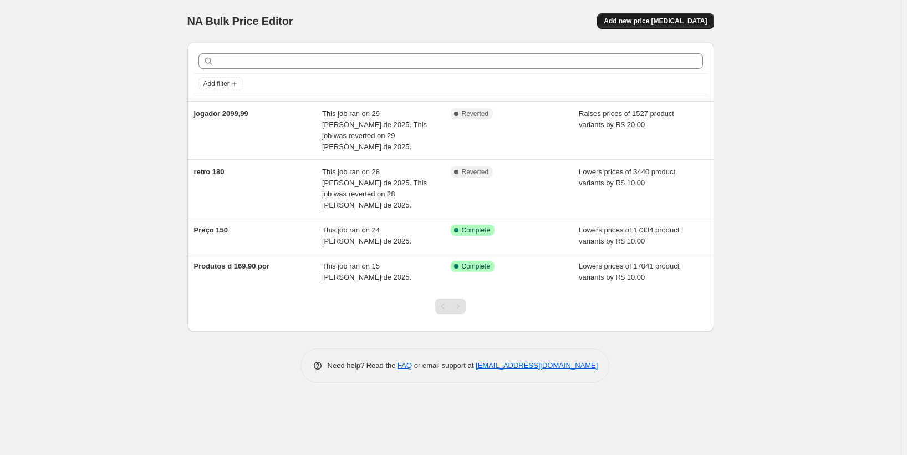
click at [640, 19] on span "Add new price [MEDICAL_DATA]" at bounding box center [655, 21] width 103 height 9
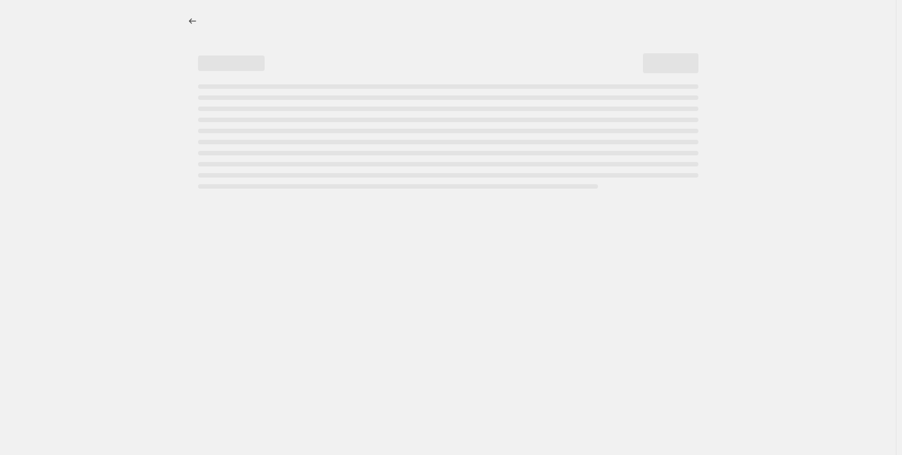
select select "percentage"
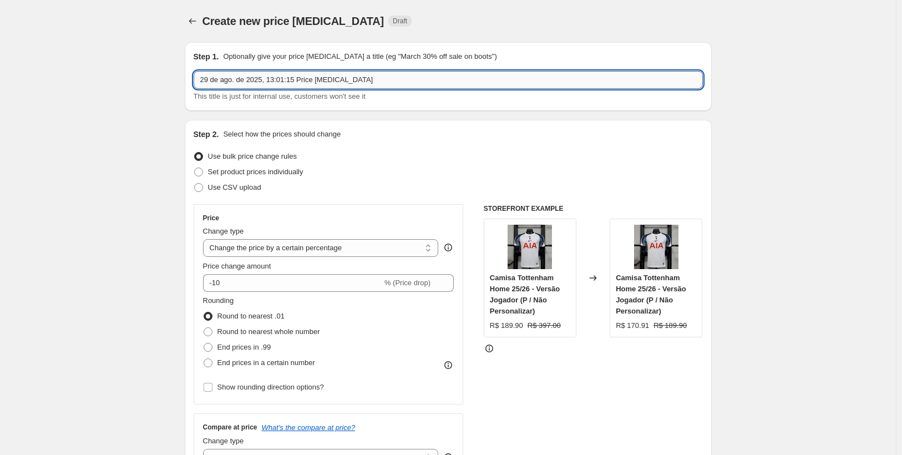
click at [298, 82] on input "29 de ago. de 2025, 13:01:15 Price [MEDICAL_DATA]" at bounding box center [448, 80] width 509 height 18
drag, startPoint x: 345, startPoint y: 82, endPoint x: 370, endPoint y: 79, distance: 25.1
click at [353, 80] on input "29 de ago. de 2025, 13:01:15 Price [MEDICAL_DATA]" at bounding box center [448, 80] width 509 height 18
click at [371, 79] on input "29 de ago. de 2025, 13:01:15 Price [MEDICAL_DATA]" at bounding box center [448, 80] width 509 height 18
click at [365, 78] on input "29 de ago. de 2025, 13:01:15 Price [MEDICAL_DATA]" at bounding box center [448, 80] width 509 height 18
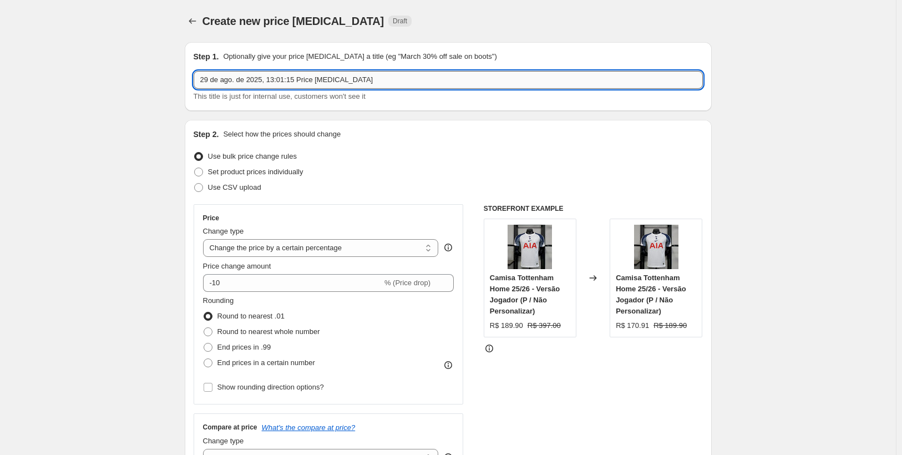
click at [365, 78] on input "29 de ago. de 2025, 13:01:15 Price [MEDICAL_DATA]" at bounding box center [448, 80] width 509 height 18
drag, startPoint x: 362, startPoint y: 78, endPoint x: 349, endPoint y: 80, distance: 12.9
click at [361, 78] on input "29 de ago. de 2025, 13:01:15 Price [MEDICAL_DATA]" at bounding box center [448, 80] width 509 height 18
click at [349, 80] on input "29 de ago. de 2025, 13:01:15 Price [MEDICAL_DATA]" at bounding box center [448, 80] width 509 height 18
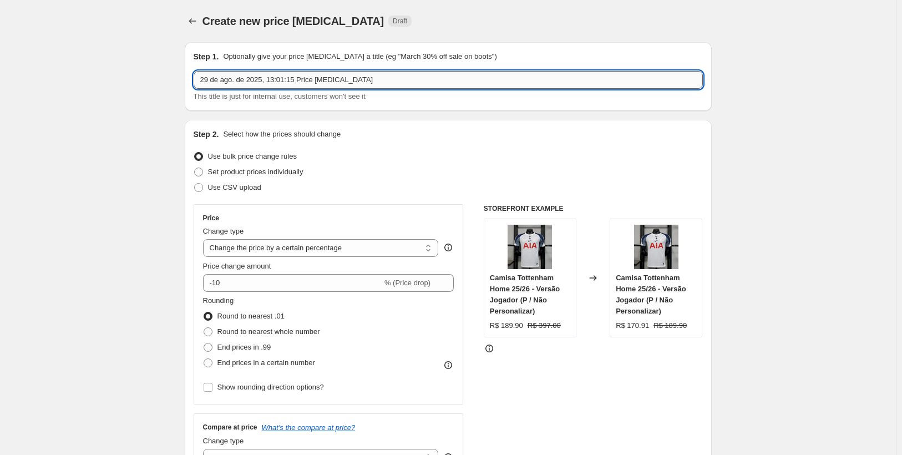
click at [349, 80] on input "29 de ago. de 2025, 13:01:15 Price [MEDICAL_DATA]" at bounding box center [448, 80] width 509 height 18
type input "j"
type input "Jogador 179,99"
click at [303, 245] on select "Change the price to a certain amount Change the price by a certain amount Chang…" at bounding box center [321, 248] width 236 height 18
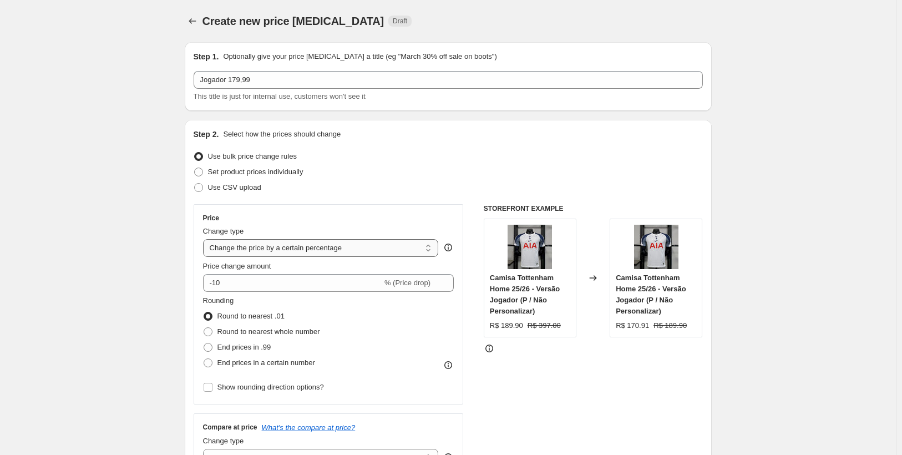
select select "by"
click at [205, 239] on select "Change the price to a certain amount Change the price by a certain amount Chang…" at bounding box center [321, 248] width 236 height 18
type input "-10.00"
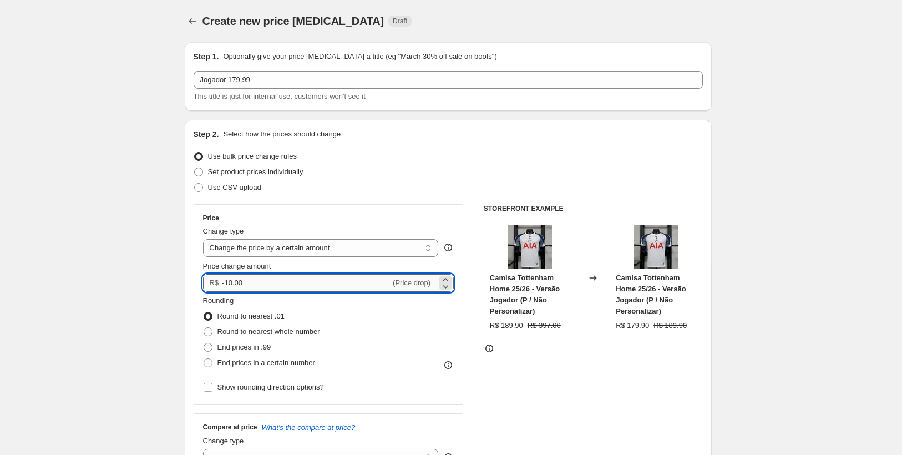
click at [272, 281] on input "-10.00" at bounding box center [306, 283] width 169 height 18
click at [210, 347] on span at bounding box center [208, 347] width 9 height 9
click at [204, 343] on input "End prices in .99" at bounding box center [204, 343] width 1 height 1
radio input "true"
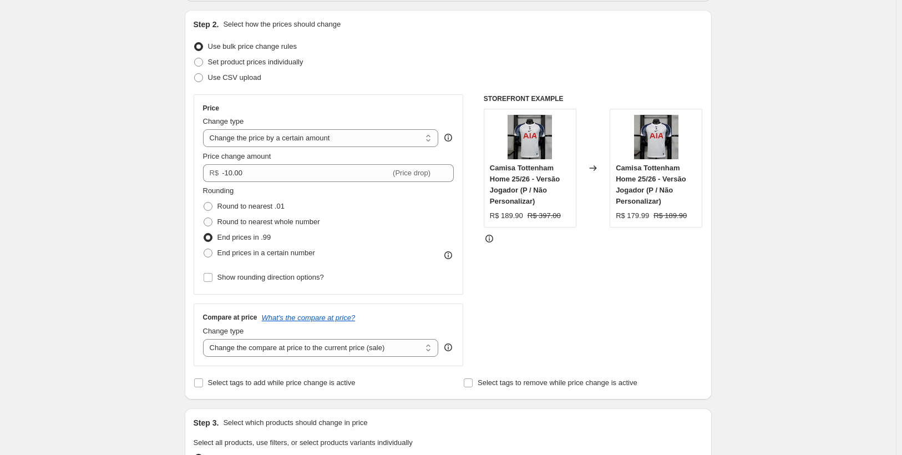
scroll to position [111, 0]
click at [211, 277] on input "Show rounding direction options?" at bounding box center [208, 276] width 9 height 9
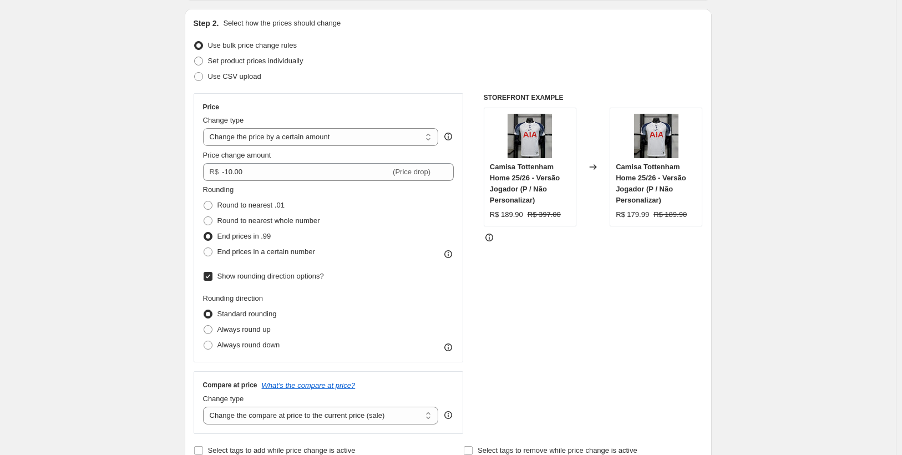
click at [211, 277] on input "Show rounding direction options?" at bounding box center [208, 276] width 9 height 9
checkbox input "false"
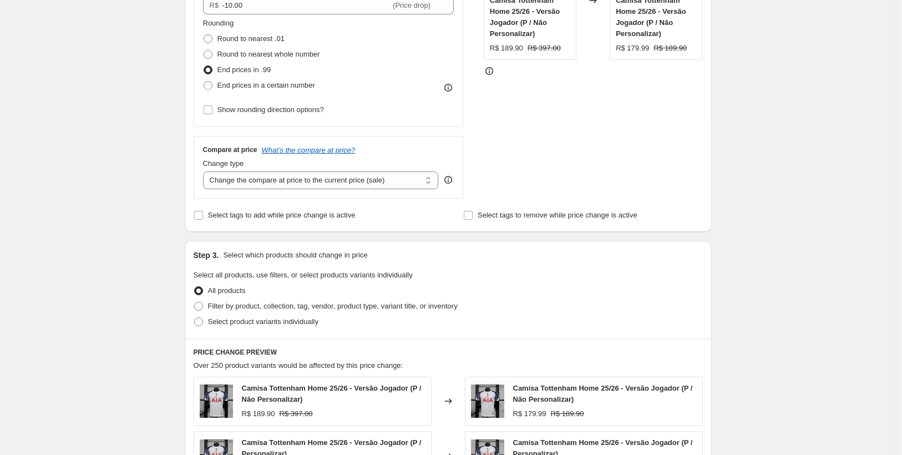
scroll to position [333, 0]
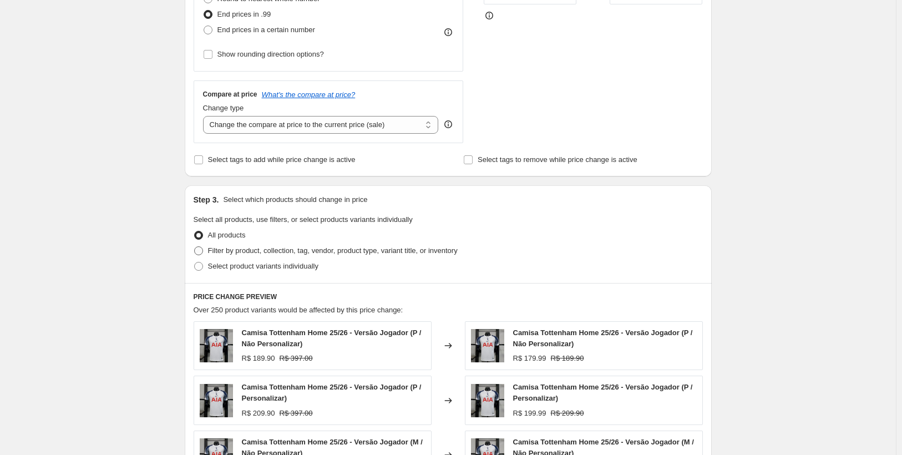
click at [200, 251] on span at bounding box center [198, 250] width 9 height 9
click at [195, 247] on input "Filter by product, collection, tag, vendor, product type, variant title, or inv…" at bounding box center [194, 246] width 1 height 1
radio input "true"
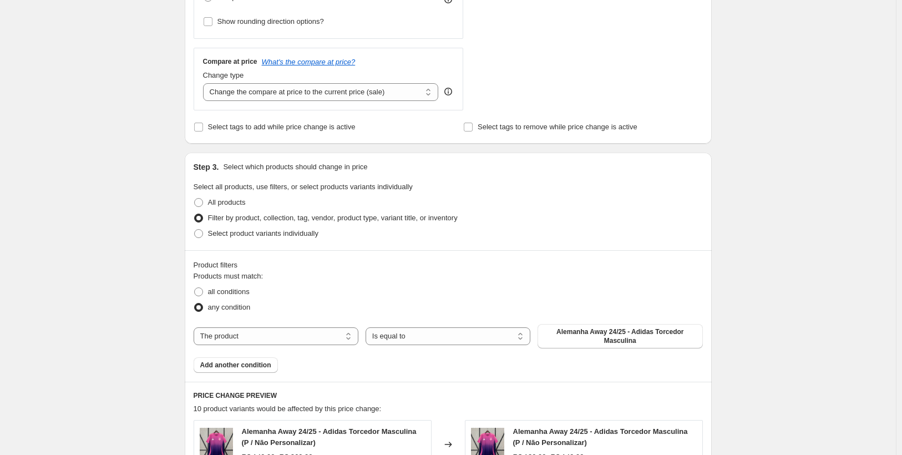
scroll to position [444, 0]
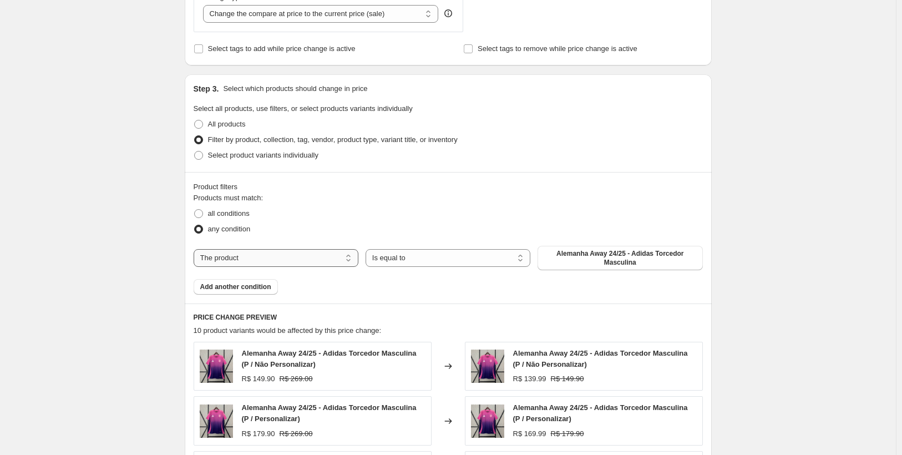
click at [292, 261] on select "The product The product's collection The product's tag The product's vendor The…" at bounding box center [276, 258] width 165 height 18
select select "collection"
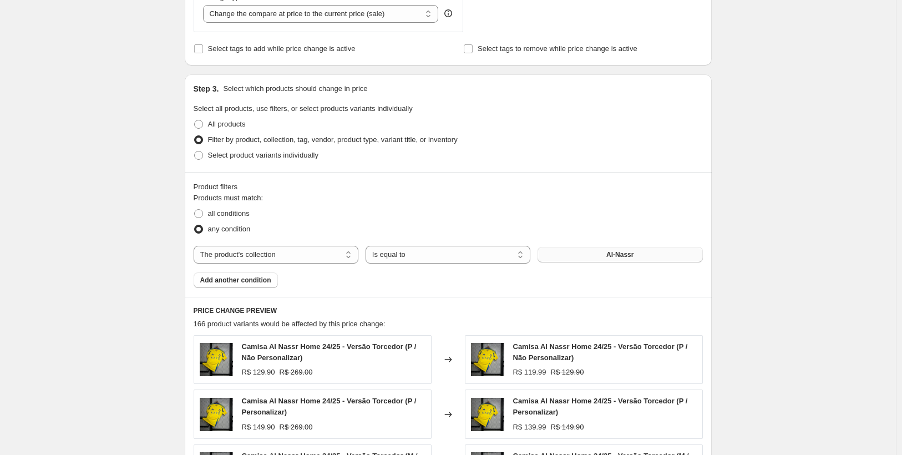
click at [629, 257] on span "Al-Nassr" at bounding box center [619, 254] width 27 height 9
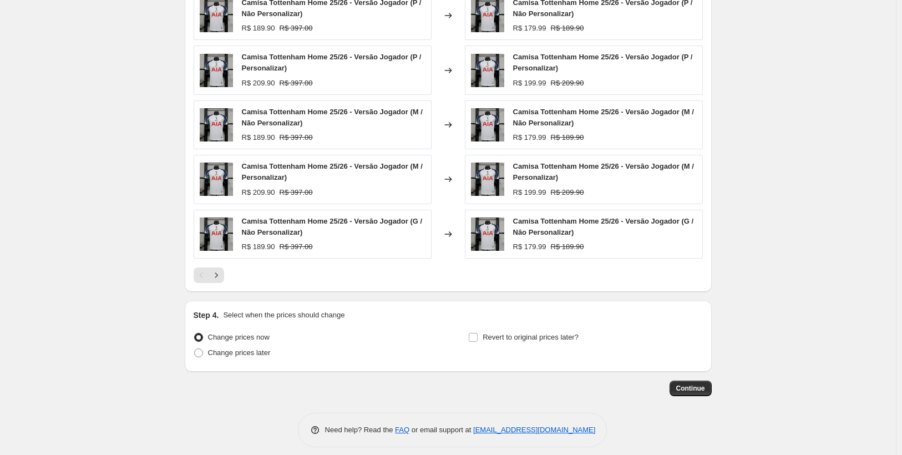
scroll to position [796, 0]
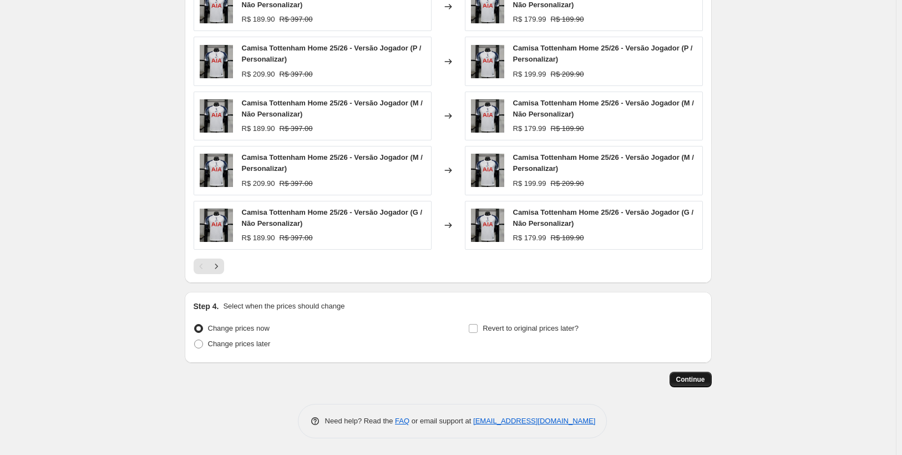
click at [695, 376] on span "Continue" at bounding box center [690, 379] width 29 height 9
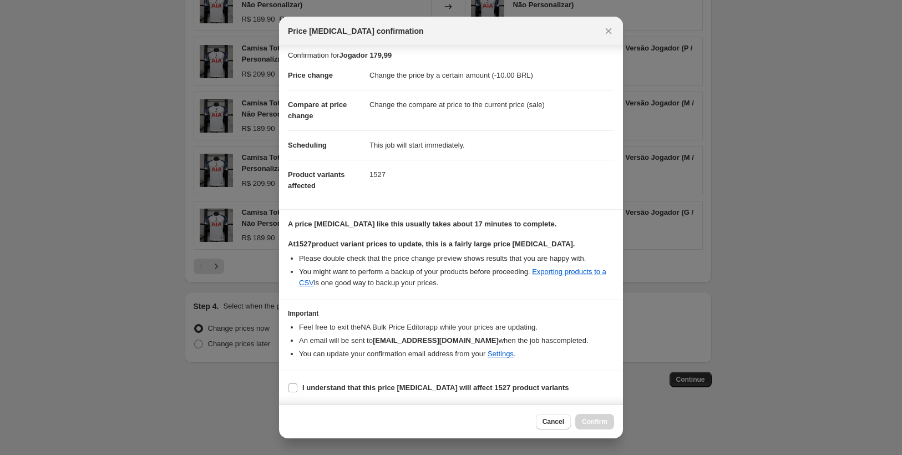
scroll to position [16, 0]
click at [291, 385] on input "I understand that this price [MEDICAL_DATA] will affect 1527 product variants" at bounding box center [292, 387] width 9 height 9
checkbox input "true"
click at [588, 420] on span "Confirm" at bounding box center [595, 421] width 26 height 9
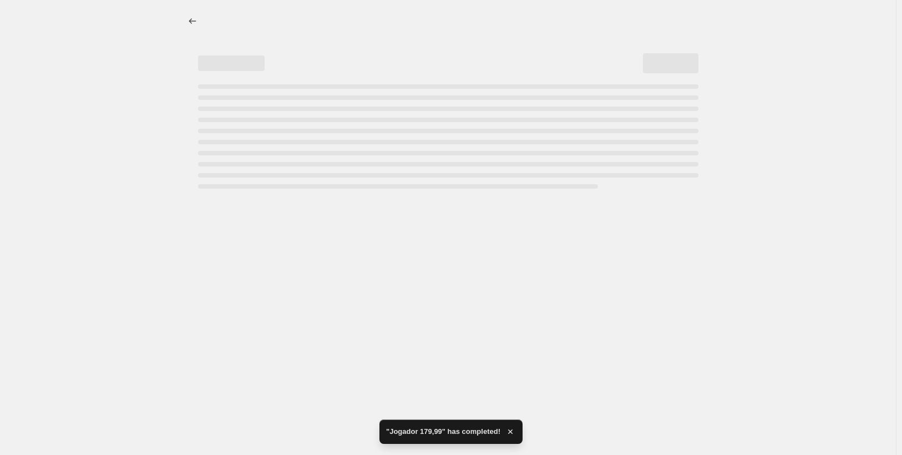
select select "by"
select select "collection"
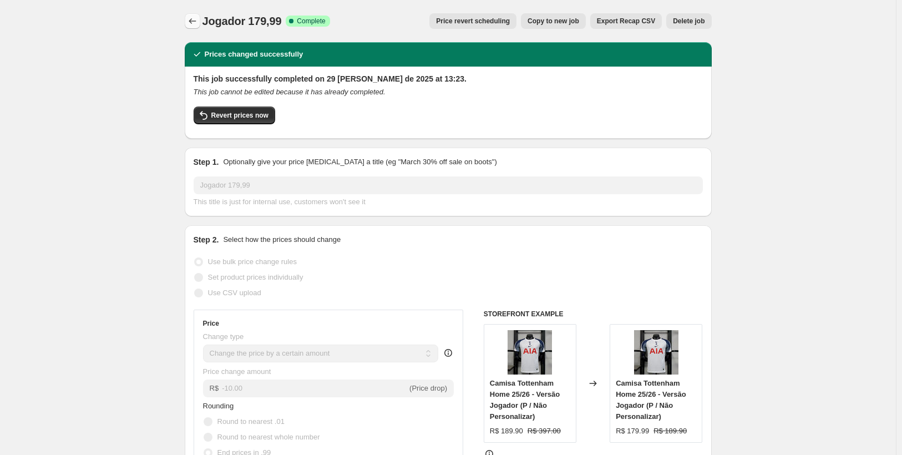
click at [194, 19] on icon "Price change jobs" at bounding box center [192, 21] width 7 height 6
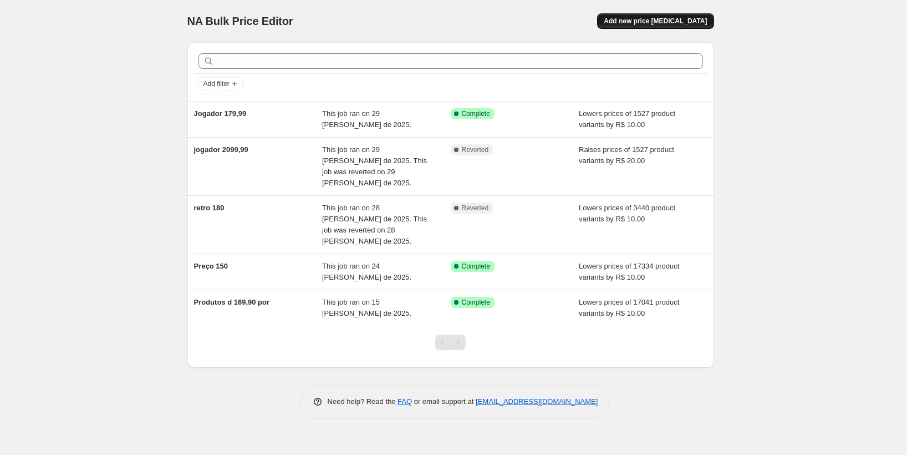
click at [668, 21] on span "Add new price [MEDICAL_DATA]" at bounding box center [655, 21] width 103 height 9
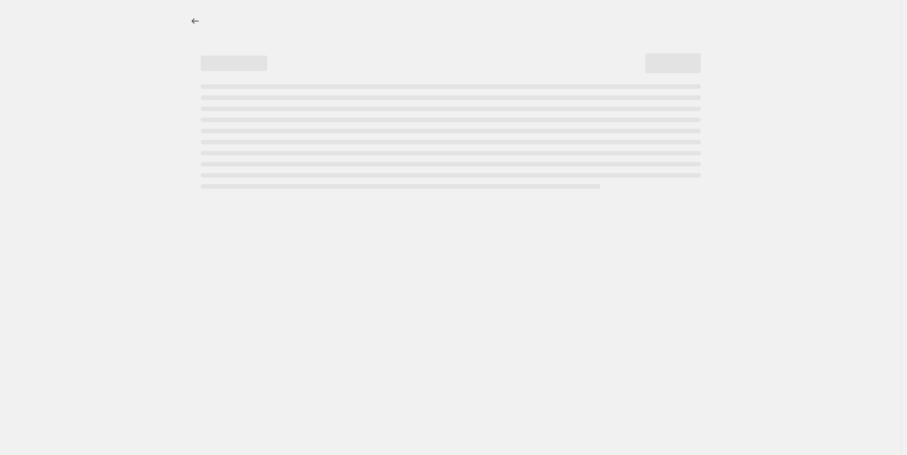
select select "percentage"
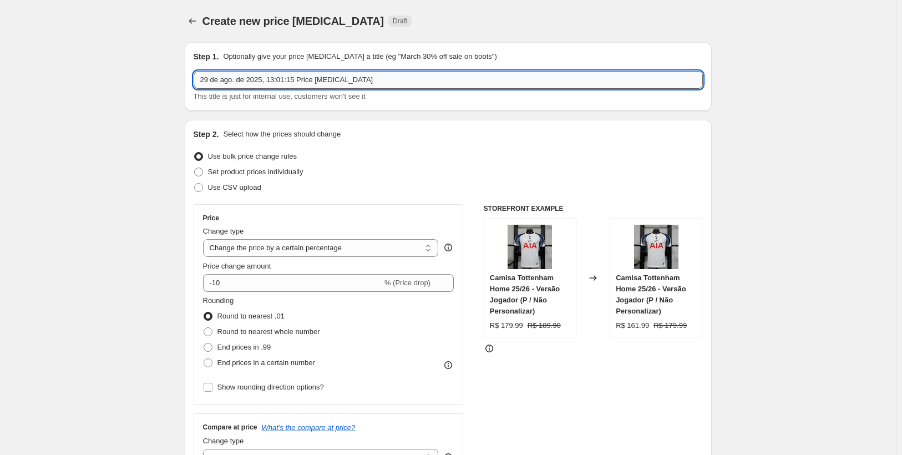
click at [402, 83] on input "29 de ago. de 2025, 13:01:15 Price [MEDICAL_DATA]" at bounding box center [448, 80] width 509 height 18
drag, startPoint x: 390, startPoint y: 82, endPoint x: 194, endPoint y: 87, distance: 195.9
click at [196, 88] on input "29 de ago. de 2025, 13:01:15 Price [MEDICAL_DATA]" at bounding box center [448, 80] width 509 height 18
type input "Jogador Nike 209,99"
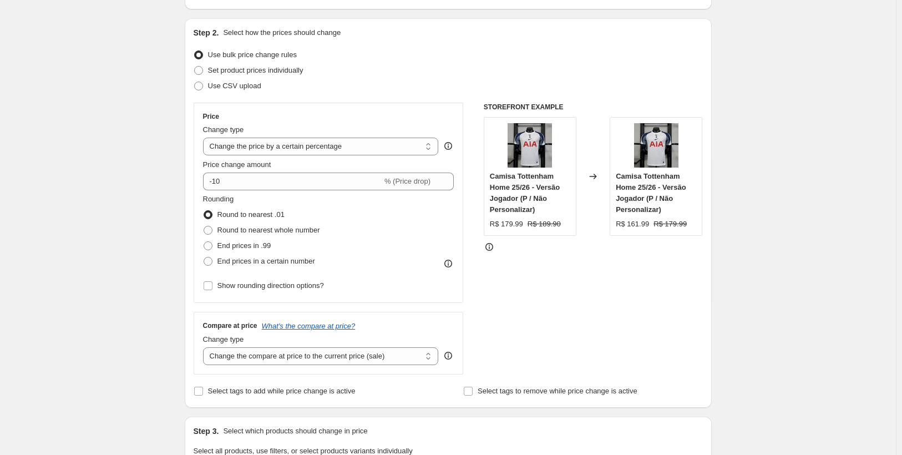
scroll to position [111, 0]
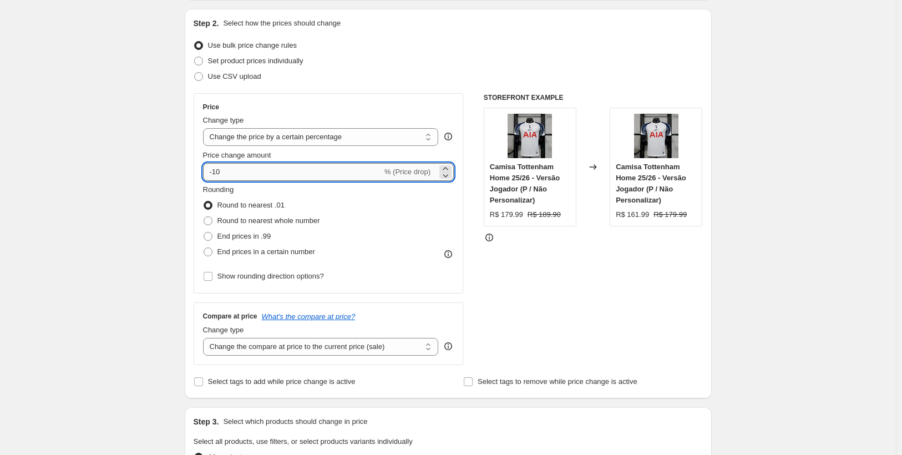
click at [341, 170] on input "-10" at bounding box center [292, 172] width 179 height 18
click at [276, 129] on select "Change the price to a certain amount Change the price by a certain amount Chang…" at bounding box center [321, 137] width 236 height 18
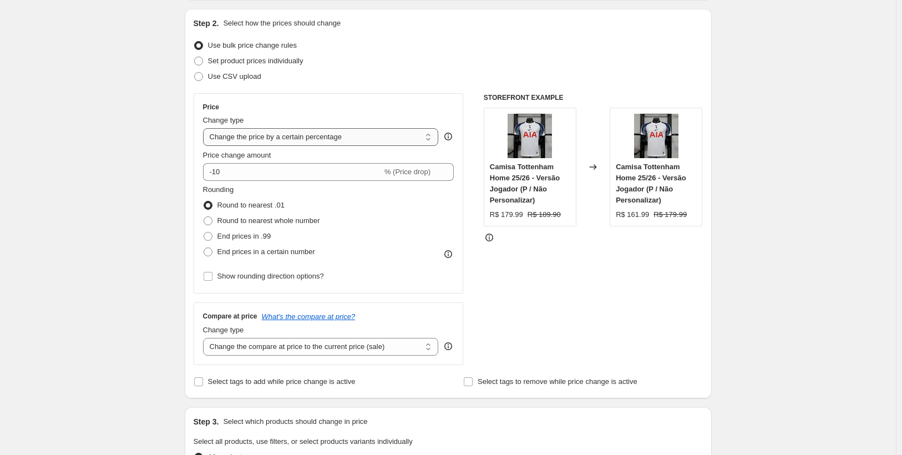
select select "by"
click at [205, 128] on select "Change the price to a certain amount Change the price by a certain amount Chang…" at bounding box center [321, 137] width 236 height 18
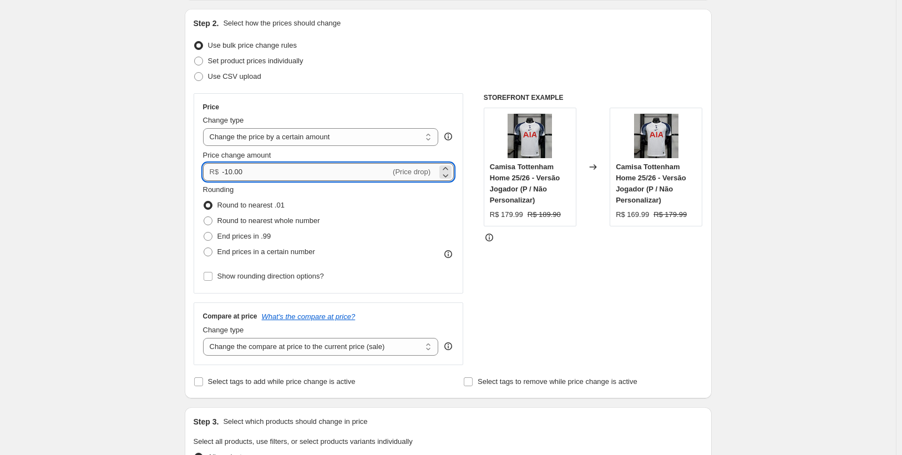
click at [242, 170] on input "-10.00" at bounding box center [306, 172] width 169 height 18
type input "-2"
type input "20.00"
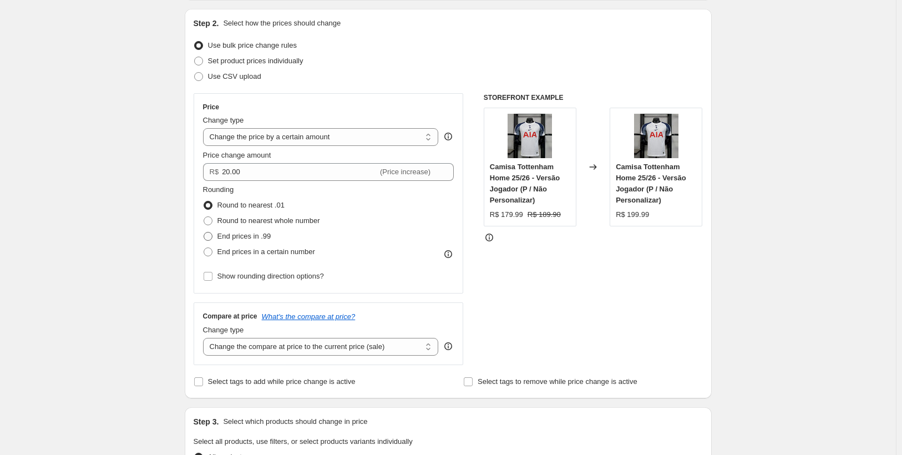
click at [210, 235] on span at bounding box center [208, 236] width 9 height 9
click at [204, 232] on input "End prices in .99" at bounding box center [204, 232] width 1 height 1
radio input "true"
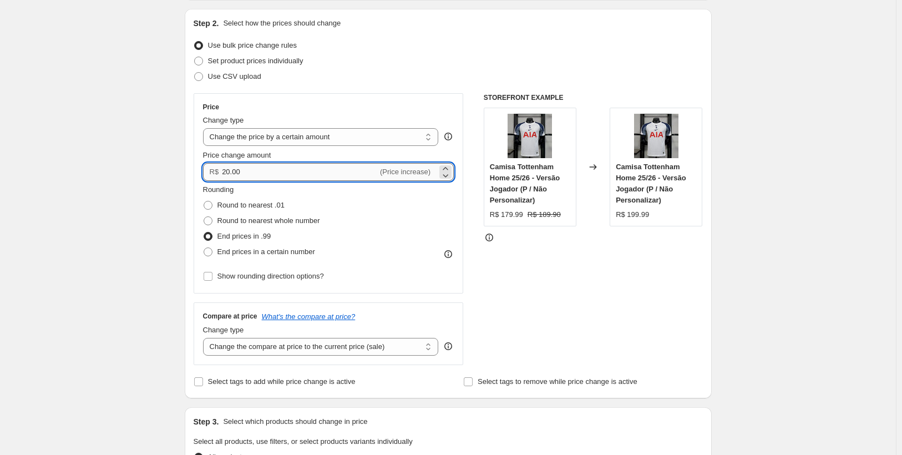
click at [248, 175] on input "20.00" at bounding box center [300, 172] width 156 height 18
type input "2"
type input "0.00"
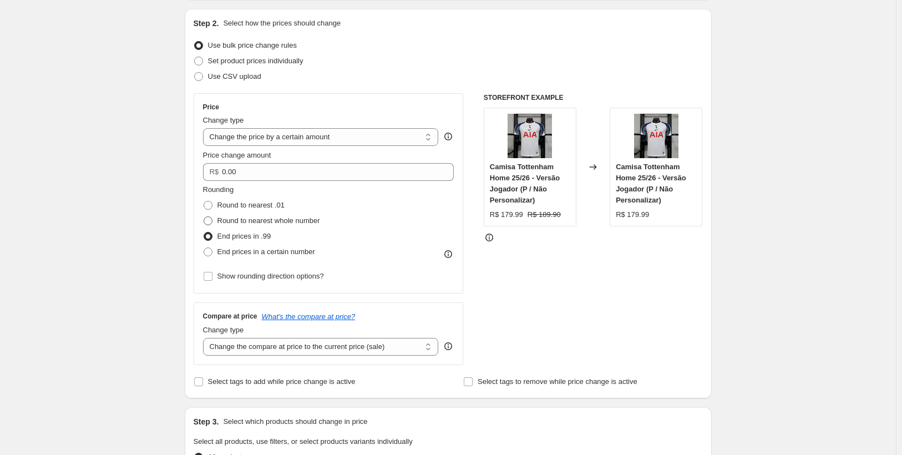
click at [212, 220] on span at bounding box center [208, 220] width 9 height 9
click at [204, 217] on input "Round to nearest whole number" at bounding box center [204, 216] width 1 height 1
radio input "true"
click at [207, 236] on span at bounding box center [208, 236] width 9 height 9
click at [204, 232] on input "End prices in .99" at bounding box center [204, 232] width 1 height 1
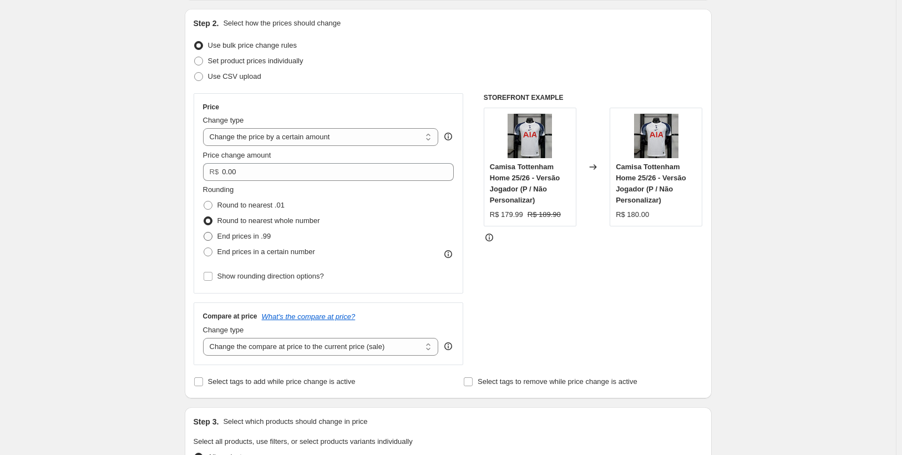
radio input "true"
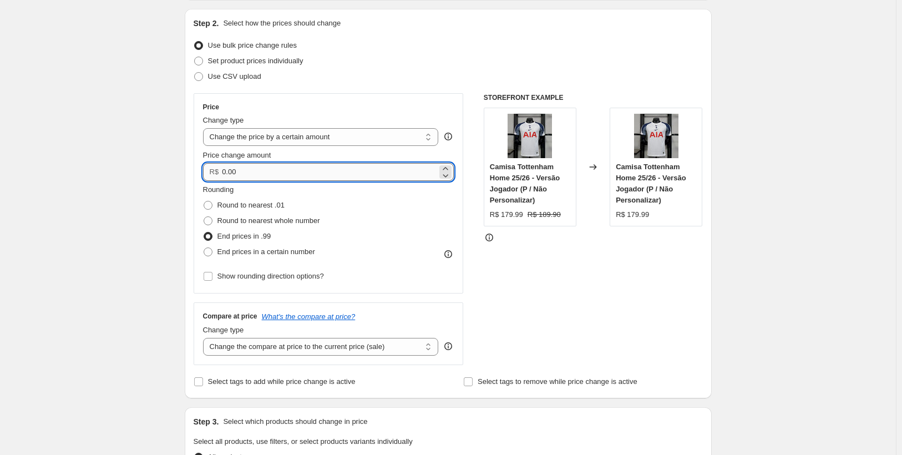
click at [247, 174] on input "0.00" at bounding box center [329, 172] width 215 height 18
type input "0"
click at [293, 177] on input "30" at bounding box center [300, 172] width 156 height 18
type input "30.00"
click at [482, 250] on div "Price Change type Change the price to a certain amount Change the price by a ce…" at bounding box center [448, 229] width 509 height 272
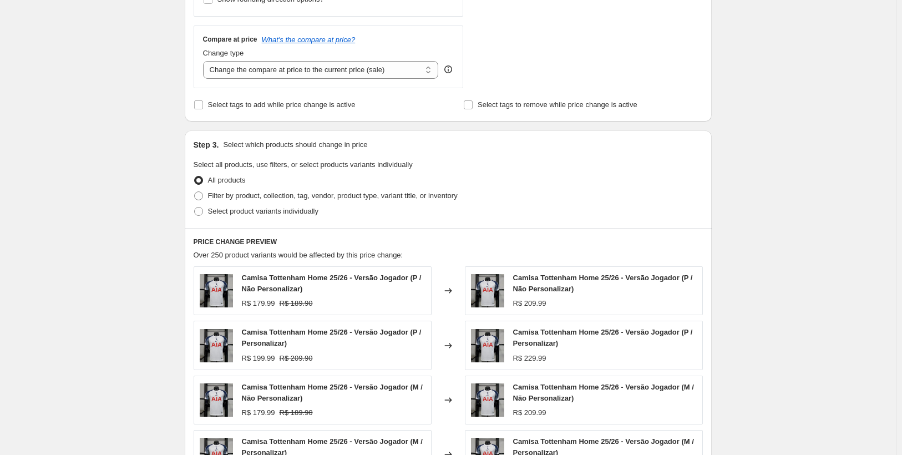
scroll to position [388, 0]
click at [203, 195] on span at bounding box center [198, 195] width 9 height 9
click at [195, 191] on input "Filter by product, collection, tag, vendor, product type, variant title, or inv…" at bounding box center [194, 191] width 1 height 1
radio input "true"
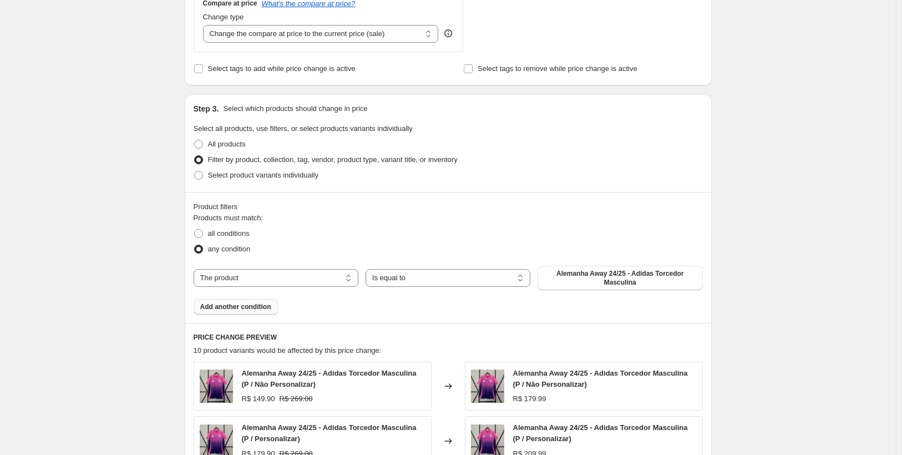
scroll to position [499, 0]
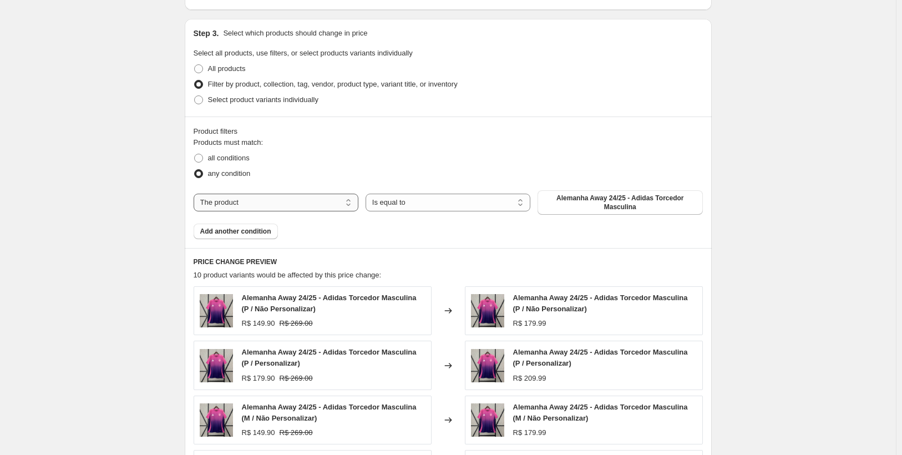
click at [258, 207] on select "The product The product's collection The product's tag The product's vendor The…" at bounding box center [276, 203] width 165 height 18
select select "collection"
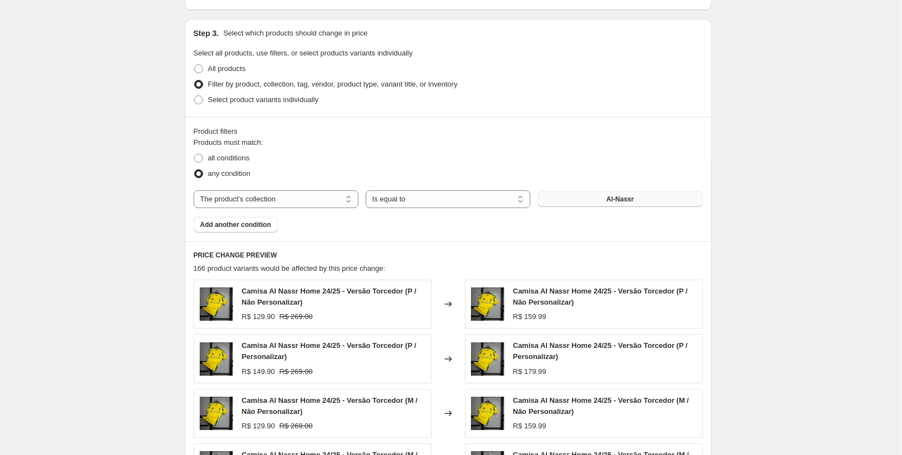
click at [603, 200] on button "Al-Nassr" at bounding box center [619, 199] width 165 height 16
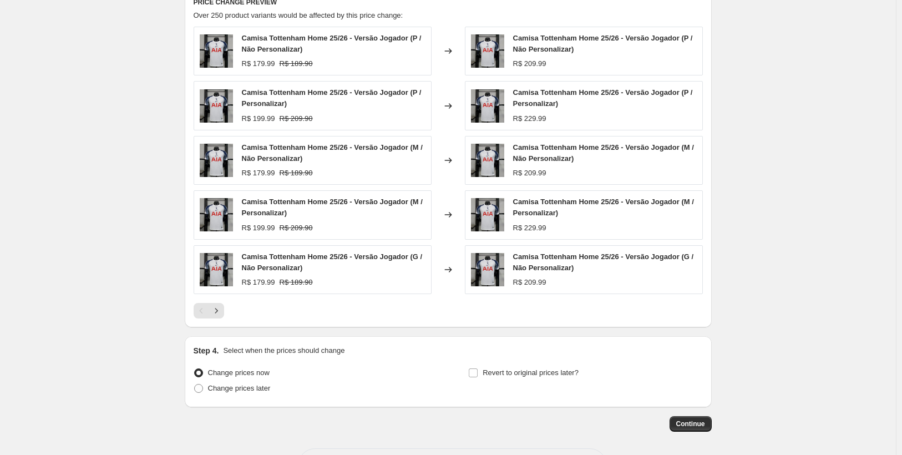
scroll to position [796, 0]
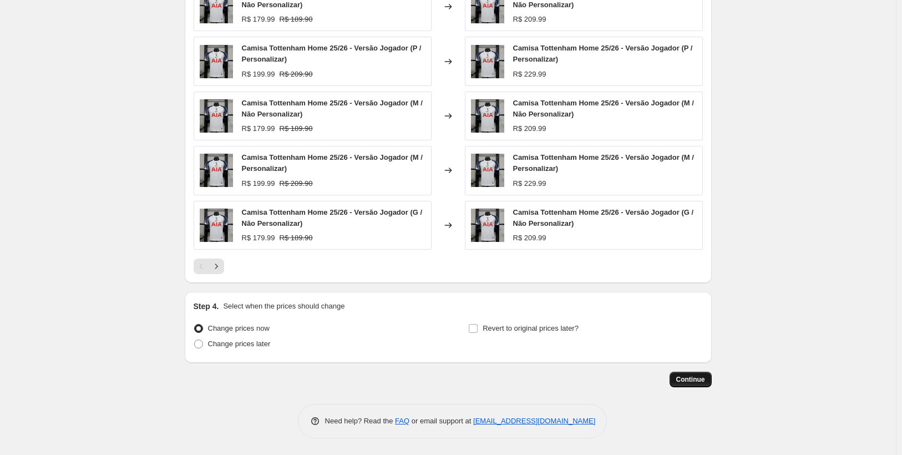
click at [687, 378] on span "Continue" at bounding box center [690, 379] width 29 height 9
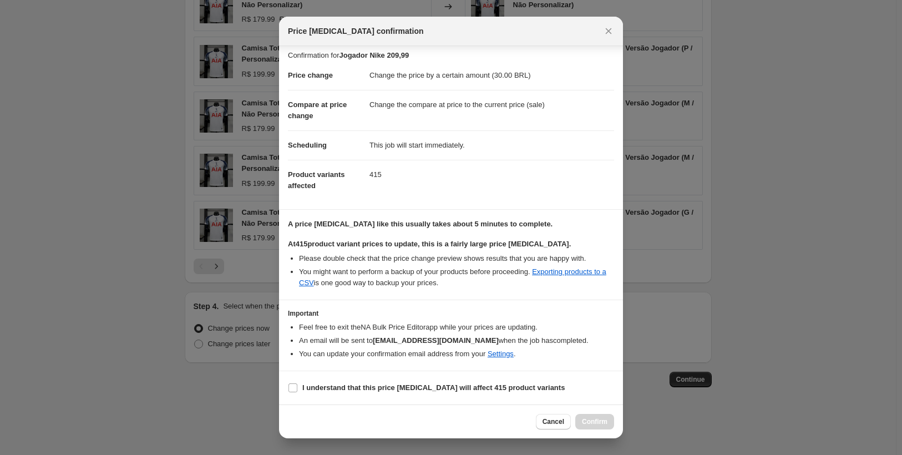
scroll to position [16, 0]
click at [290, 389] on input "I understand that this price [MEDICAL_DATA] will affect 415 product variants" at bounding box center [292, 387] width 9 height 9
checkbox input "true"
click at [592, 422] on span "Confirm" at bounding box center [595, 421] width 26 height 9
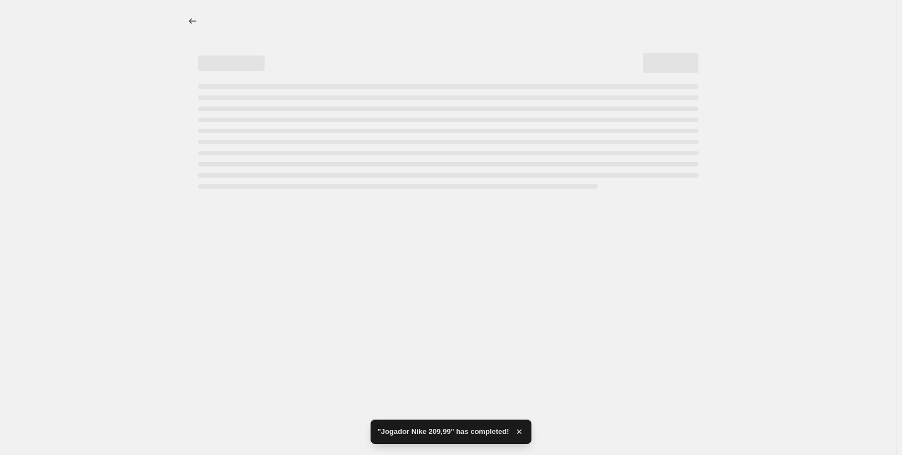
select select "by"
select select "collection"
